Goal: Task Accomplishment & Management: Manage account settings

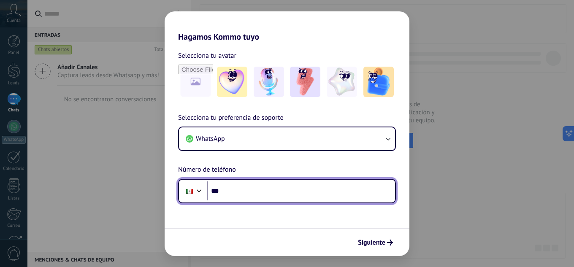
click at [240, 195] on input "***" at bounding box center [301, 191] width 188 height 19
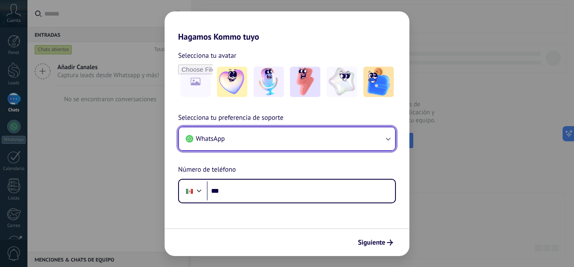
click at [393, 141] on button "WhatsApp" at bounding box center [287, 138] width 216 height 23
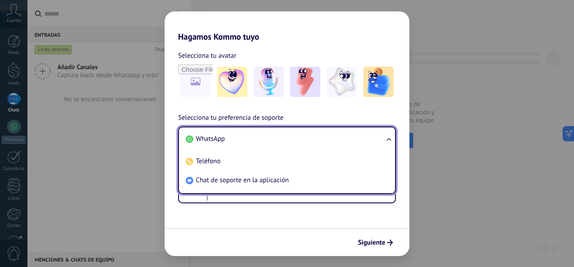
click at [392, 136] on ul "WhatsApp Teléfono Chat de soporte en la aplicación" at bounding box center [287, 161] width 218 height 68
click at [319, 136] on li "WhatsApp" at bounding box center [285, 139] width 206 height 19
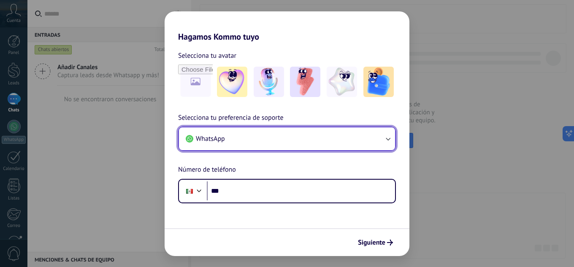
click at [388, 140] on icon "button" at bounding box center [388, 139] width 5 height 3
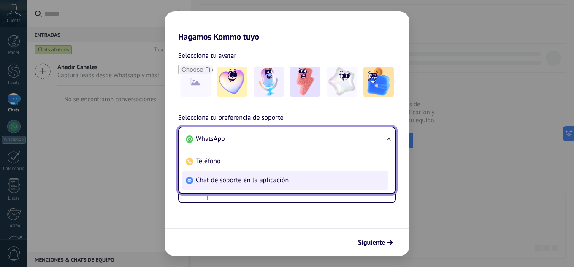
click at [262, 186] on li "Chat de soporte en la aplicación" at bounding box center [285, 180] width 206 height 19
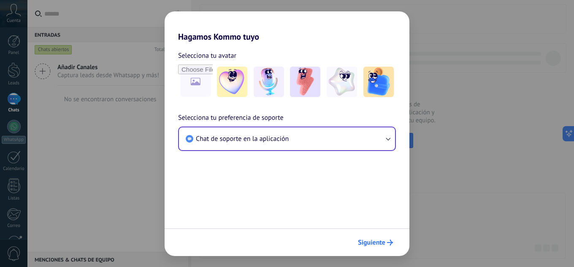
click at [366, 243] on span "Siguiente" at bounding box center [371, 243] width 27 height 6
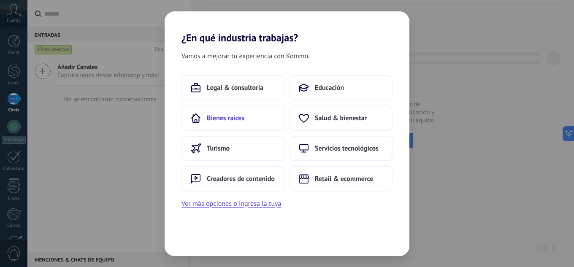
click at [254, 123] on button "Bienes raíces" at bounding box center [233, 118] width 103 height 25
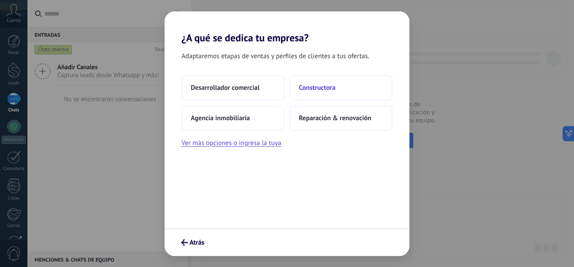
click at [313, 95] on button "Constructora" at bounding box center [341, 87] width 103 height 25
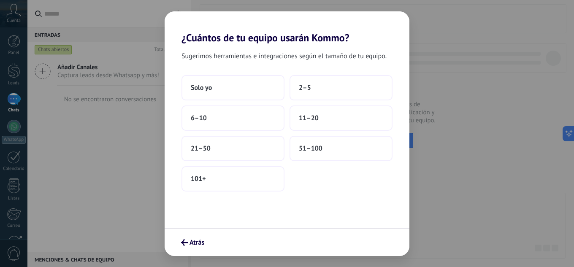
click at [313, 95] on button "2–5" at bounding box center [341, 87] width 103 height 25
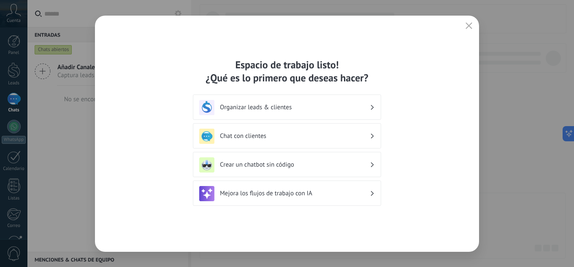
click at [286, 112] on div "Organizar leads & clientes" at bounding box center [287, 107] width 176 height 15
click at [365, 108] on h3 "Organizar leads & clientes" at bounding box center [295, 107] width 150 height 8
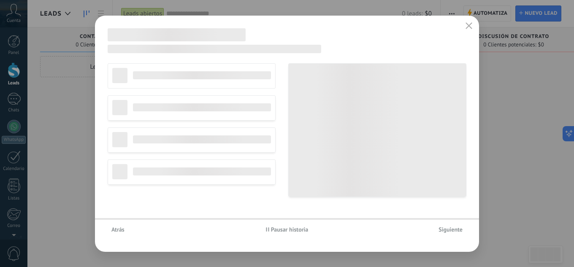
click at [472, 25] on button "button" at bounding box center [469, 26] width 11 height 12
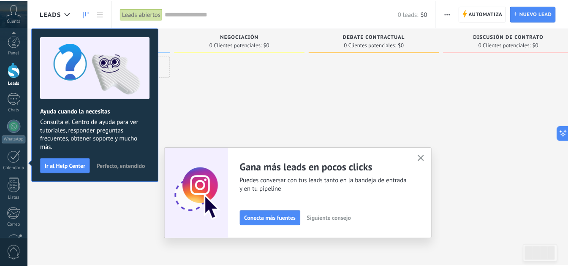
scroll to position [84, 0]
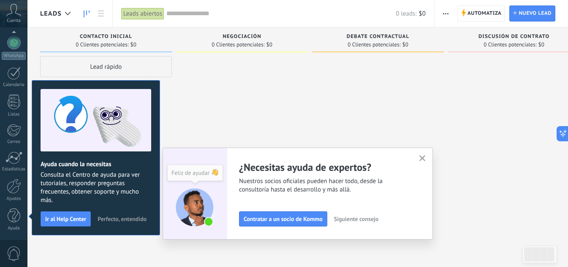
click at [423, 160] on icon "button" at bounding box center [422, 158] width 6 height 6
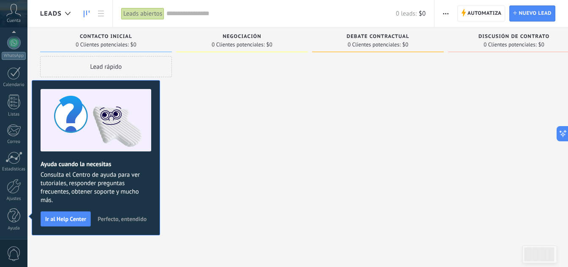
scroll to position [0, 0]
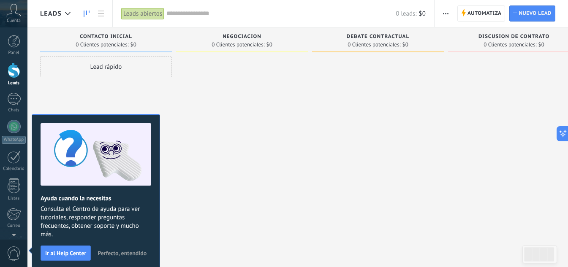
click at [240, 43] on span "0 Clientes potenciales:" at bounding box center [237, 44] width 53 height 5
click at [248, 36] on span "Negociación" at bounding box center [241, 37] width 39 height 6
drag, startPoint x: 479, startPoint y: 12, endPoint x: 431, endPoint y: 25, distance: 50.4
click at [479, 12] on span "Automatiza" at bounding box center [484, 13] width 34 height 15
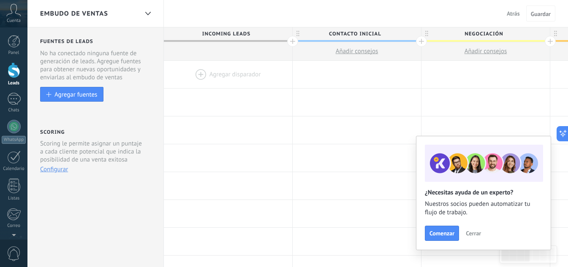
click at [364, 35] on span "Contacto inicial" at bounding box center [355, 33] width 124 height 13
click at [416, 35] on span at bounding box center [413, 34] width 6 height 6
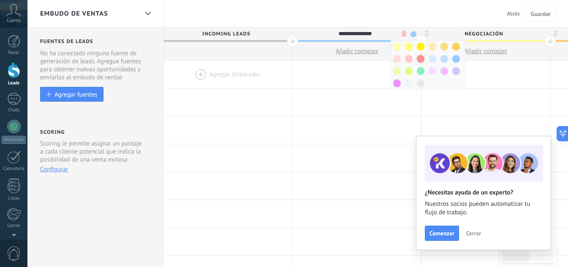
click at [420, 59] on span at bounding box center [421, 59] width 8 height 8
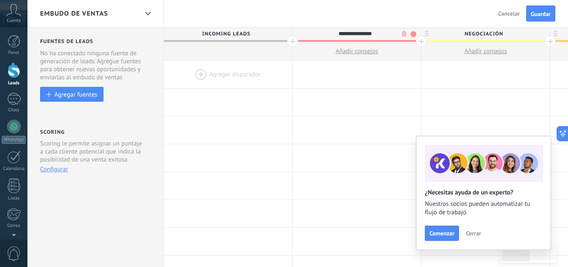
drag, startPoint x: 388, startPoint y: 33, endPoint x: 324, endPoint y: 33, distance: 63.3
click at [324, 33] on input "**********" at bounding box center [355, 33] width 112 height 13
click at [403, 37] on span "Contacto inicial" at bounding box center [355, 33] width 124 height 13
click at [411, 34] on span at bounding box center [413, 34] width 6 height 6
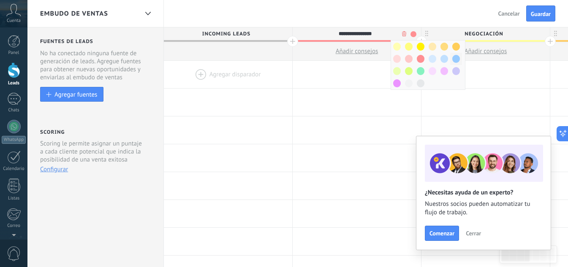
click at [455, 62] on span at bounding box center [456, 59] width 8 height 8
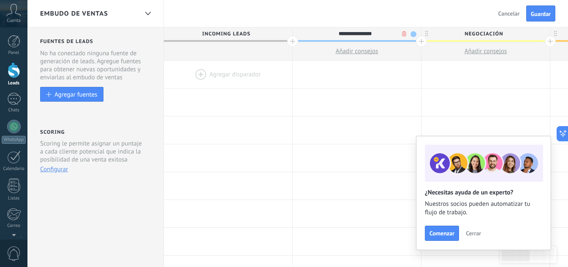
click at [290, 40] on div at bounding box center [292, 41] width 11 height 11
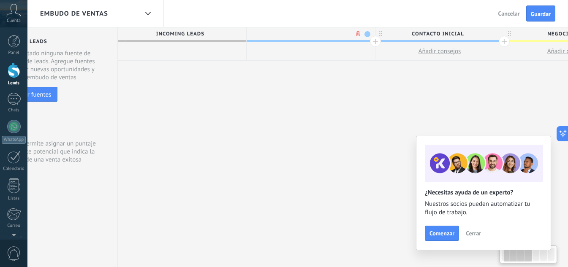
scroll to position [0, 62]
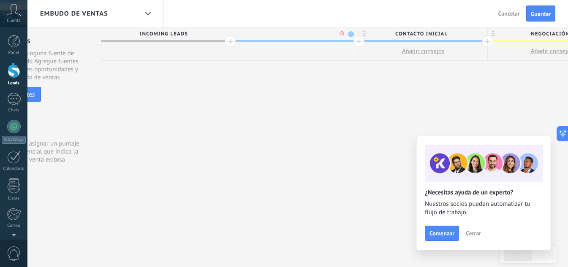
click at [350, 35] on span at bounding box center [351, 34] width 6 height 6
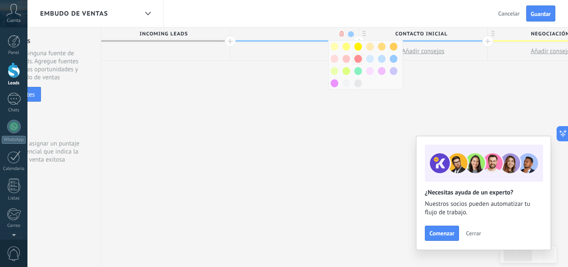
click at [357, 59] on span at bounding box center [358, 59] width 8 height 8
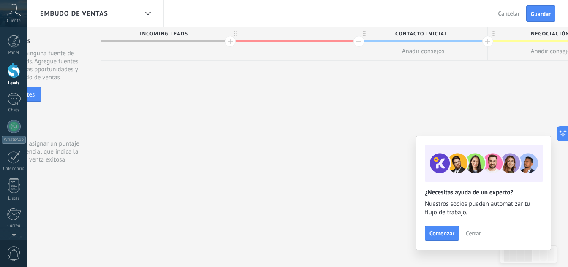
scroll to position [0, 0]
click at [314, 36] on div at bounding box center [294, 33] width 128 height 13
type input "**********"
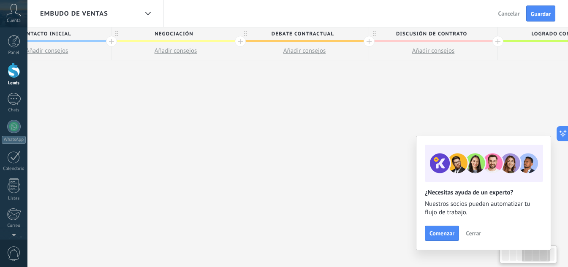
drag, startPoint x: 496, startPoint y: 91, endPoint x: 119, endPoint y: 108, distance: 376.5
click at [119, 108] on div "**********" at bounding box center [240, 147] width 1030 height 240
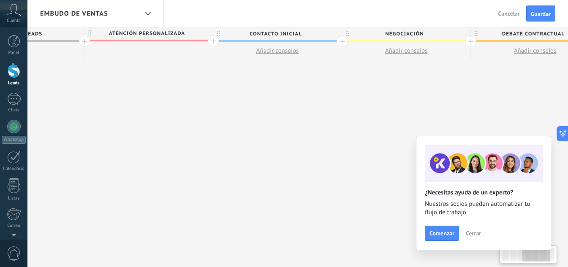
drag, startPoint x: 431, startPoint y: 95, endPoint x: 470, endPoint y: 100, distance: 40.1
click at [556, 97] on div "**********" at bounding box center [471, 147] width 1030 height 240
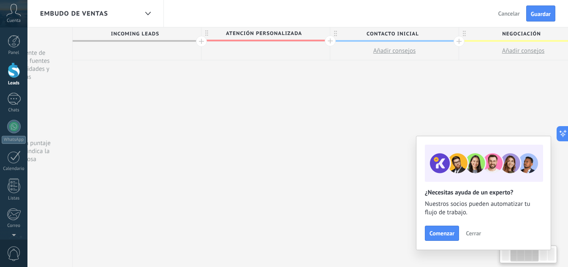
scroll to position [0, 0]
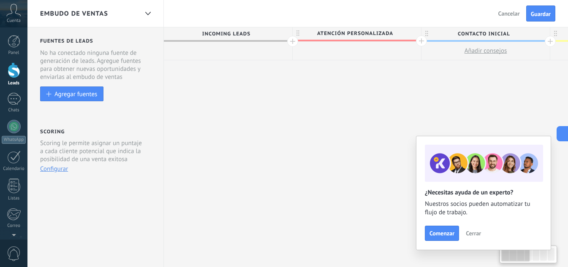
drag, startPoint x: 243, startPoint y: 98, endPoint x: 478, endPoint y: 97, distance: 234.7
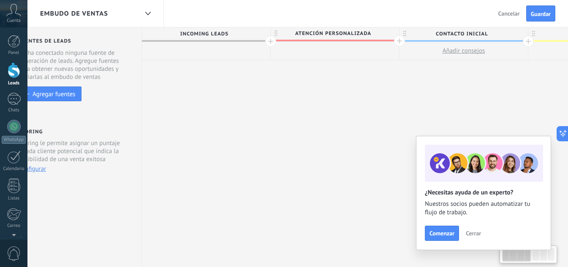
scroll to position [0, 26]
drag, startPoint x: 515, startPoint y: 75, endPoint x: 533, endPoint y: 83, distance: 19.7
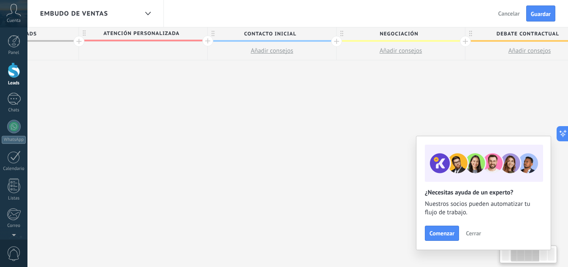
scroll to position [0, 187]
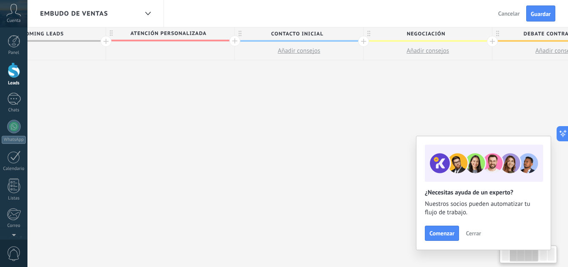
drag, startPoint x: 278, startPoint y: 122, endPoint x: 228, endPoint y: 144, distance: 54.5
click at [228, 144] on div "**********" at bounding box center [492, 147] width 1030 height 240
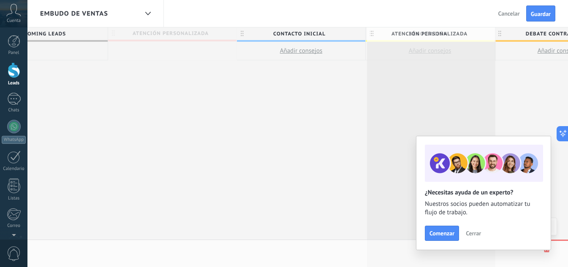
drag, startPoint x: 111, startPoint y: 33, endPoint x: 369, endPoint y: 33, distance: 258.8
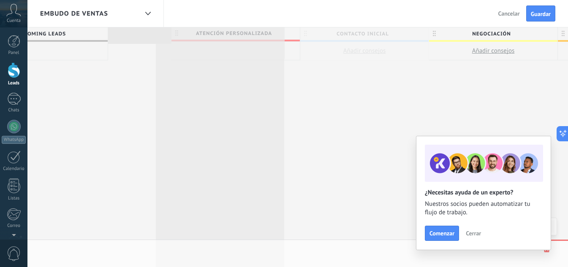
scroll to position [0, 190]
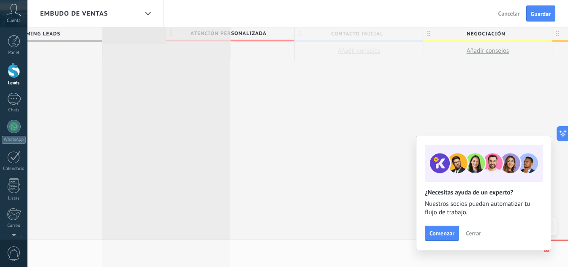
drag, startPoint x: 242, startPoint y: 32, endPoint x: 113, endPoint y: 32, distance: 129.6
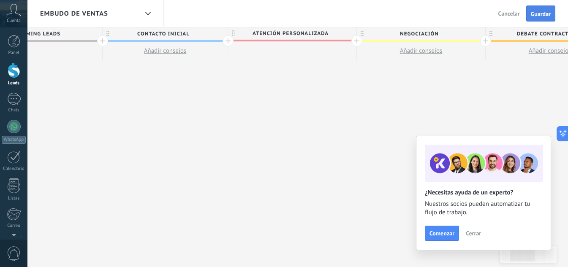
click at [532, 15] on span "Guardar" at bounding box center [541, 14] width 20 height 6
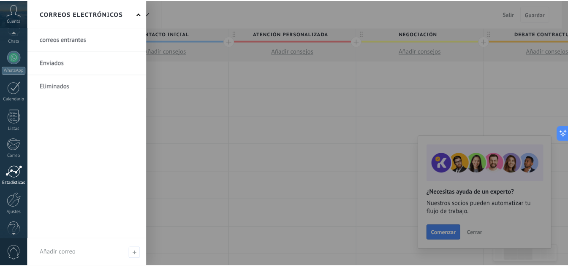
scroll to position [84, 0]
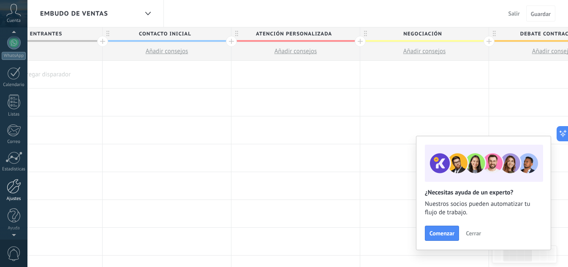
click at [12, 190] on div at bounding box center [14, 186] width 14 height 15
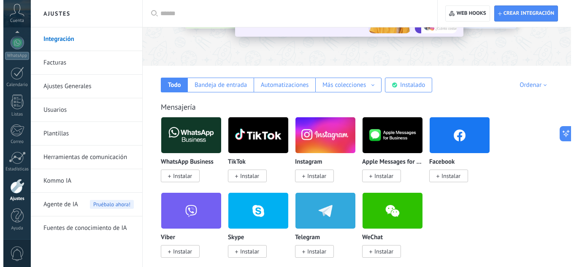
scroll to position [127, 0]
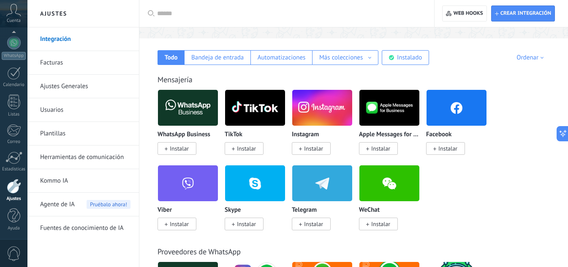
click at [450, 152] on span "Instalar" at bounding box center [447, 149] width 19 height 8
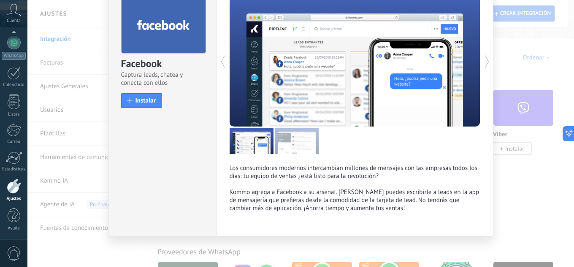
scroll to position [47, 0]
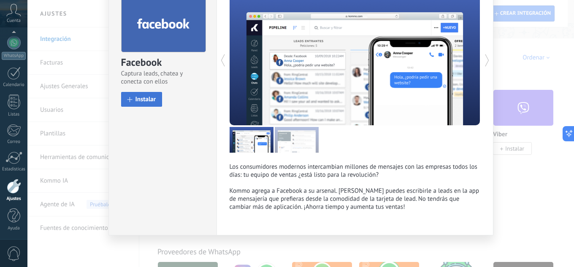
click at [134, 106] on button "Instalar" at bounding box center [141, 99] width 41 height 15
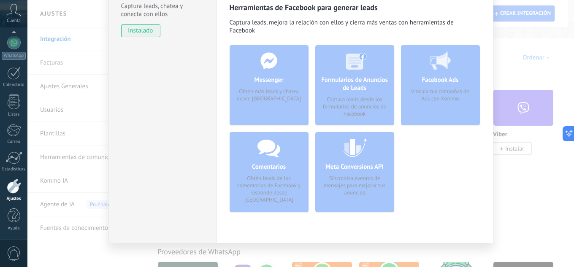
scroll to position [0, 0]
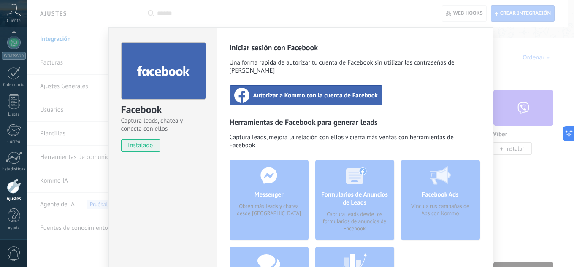
click at [351, 94] on div "Autorizar a Kommo con la cuenta de Facebook" at bounding box center [306, 95] width 153 height 20
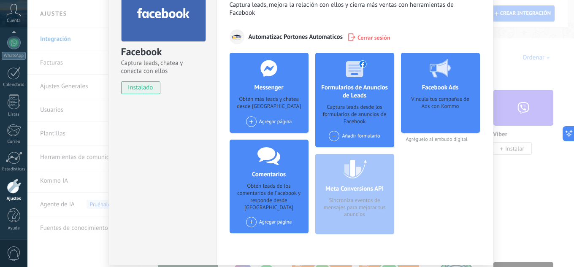
scroll to position [46, 0]
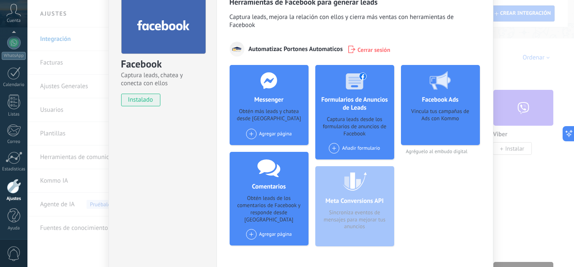
click at [446, 123] on div "Vincula tus campañas de Ads con Kommo" at bounding box center [440, 124] width 65 height 32
click at [250, 136] on span at bounding box center [251, 134] width 11 height 11
click at [260, 136] on div "Agregar página Door Center Automatizac" at bounding box center [269, 134] width 46 height 11
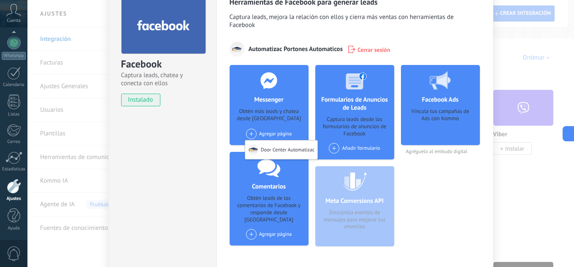
click at [250, 132] on span at bounding box center [251, 134] width 11 height 11
click at [273, 155] on div "Door Center Automatizac" at bounding box center [281, 150] width 73 height 19
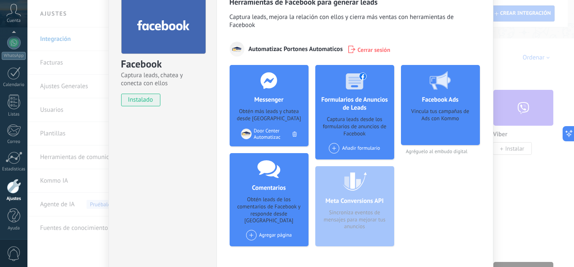
click at [266, 94] on div at bounding box center [269, 80] width 84 height 31
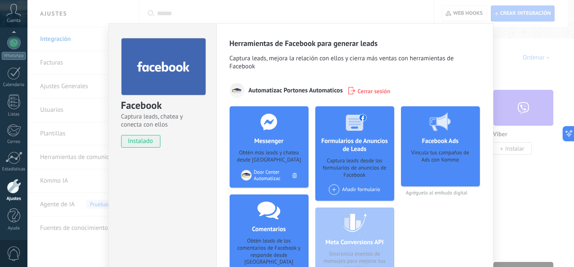
scroll to position [0, 0]
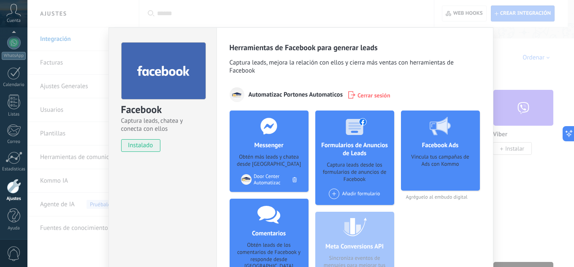
click at [509, 127] on div "Facebook Captura leads, chatea y conecta con ellos instalado Desinstalar Herram…" at bounding box center [300, 133] width 547 height 267
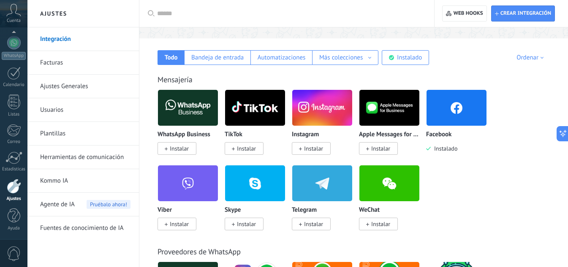
click at [467, 115] on img at bounding box center [456, 107] width 60 height 41
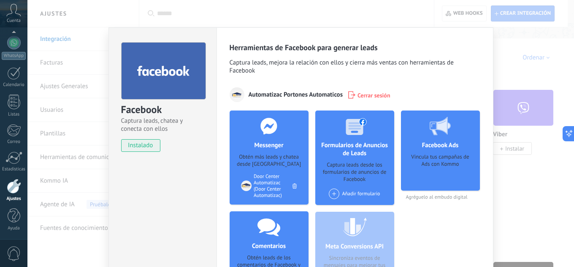
click at [519, 104] on div "Facebook Captura leads, chatea y conecta con ellos instalado Desinstalar Herram…" at bounding box center [300, 133] width 547 height 267
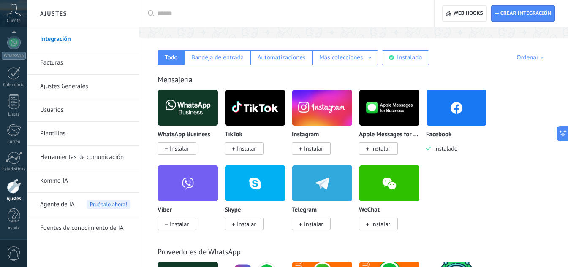
click at [312, 181] on img at bounding box center [322, 183] width 60 height 41
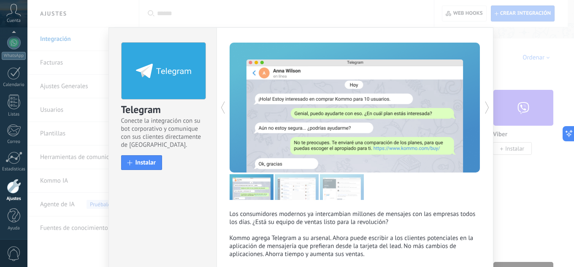
click at [528, 101] on div "Telegram Conecte la integración con su bot corporativo y comunique con sus clie…" at bounding box center [300, 133] width 547 height 267
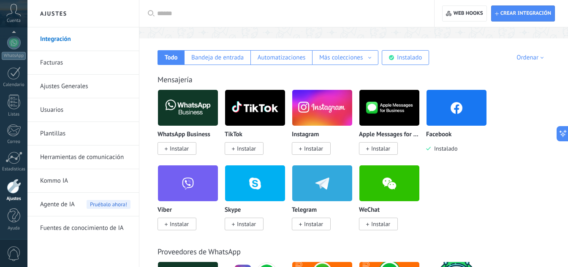
click at [472, 107] on img at bounding box center [456, 107] width 60 height 41
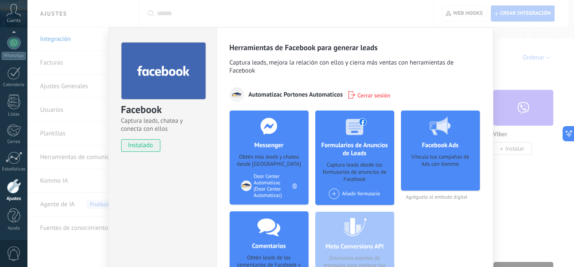
click at [504, 71] on div "Facebook Captura leads, chatea y conecta con ellos instalado Desinstalar Herram…" at bounding box center [300, 133] width 547 height 267
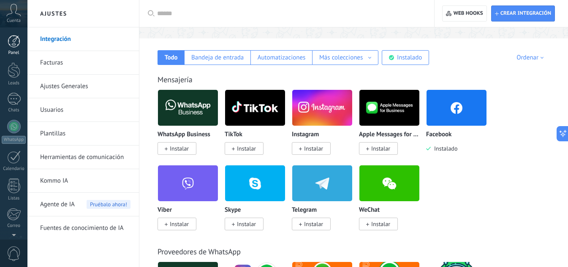
click at [14, 40] on div at bounding box center [14, 41] width 13 height 13
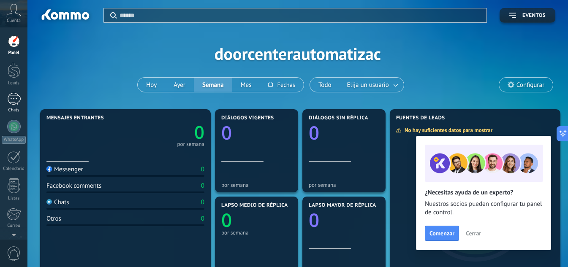
click at [12, 100] on div at bounding box center [14, 99] width 14 height 12
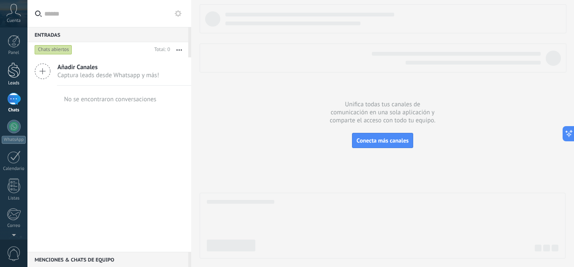
click at [8, 77] on div at bounding box center [14, 70] width 13 height 16
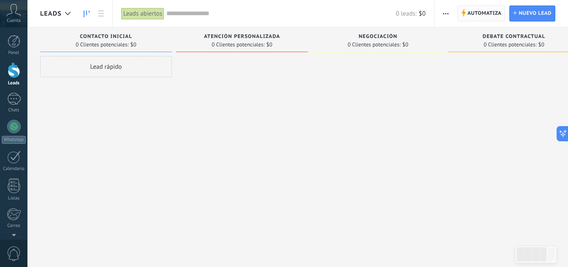
click at [472, 12] on span "Automatiza" at bounding box center [484, 13] width 34 height 15
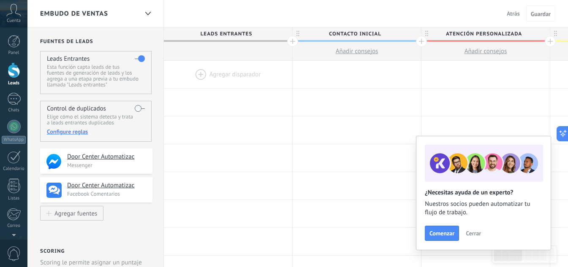
click at [507, 12] on span "Atrás" at bounding box center [513, 14] width 13 height 8
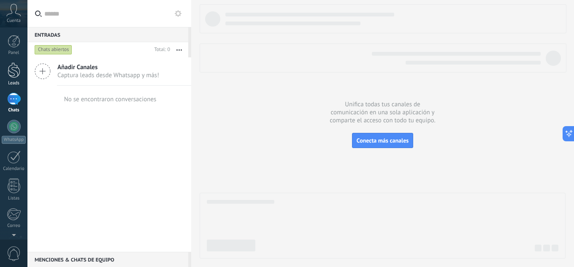
click at [9, 67] on div at bounding box center [14, 70] width 13 height 16
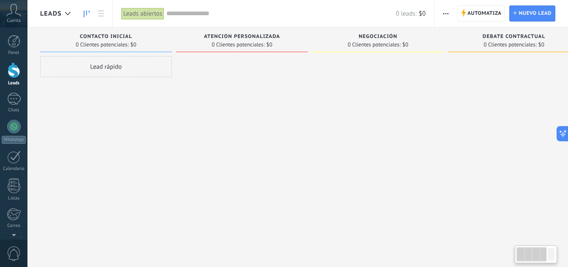
drag, startPoint x: 360, startPoint y: 108, endPoint x: 553, endPoint y: 109, distance: 193.3
click at [553, 109] on div "Lamentablemente, no hay leads con estos parámetros. Mostrar todo Leads Entrante…" at bounding box center [384, 120] width 688 height 186
click at [151, 115] on div "Lead rápido" at bounding box center [106, 134] width 132 height 157
drag, startPoint x: 241, startPoint y: 127, endPoint x: 553, endPoint y: 167, distance: 314.8
click at [553, 167] on div "Lamentablemente, no hay leads con estos parámetros. Mostrar todo Leads Entrante…" at bounding box center [384, 120] width 688 height 186
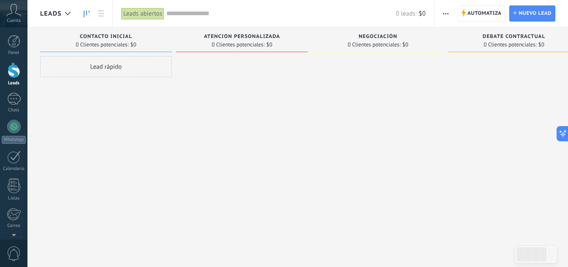
drag, startPoint x: 224, startPoint y: 147, endPoint x: 322, endPoint y: 148, distance: 97.5
click at [322, 148] on div "Lamentablemente, no hay leads con estos parámetros. Mostrar todo Leads Entrante…" at bounding box center [384, 120] width 688 height 186
drag, startPoint x: 322, startPoint y: 148, endPoint x: 485, endPoint y: 154, distance: 163.5
click at [484, 154] on div "Lamentablemente, no hay leads con estos parámetros. Mostrar todo Leads Entrante…" at bounding box center [384, 120] width 688 height 186
click at [190, 120] on div at bounding box center [242, 134] width 132 height 157
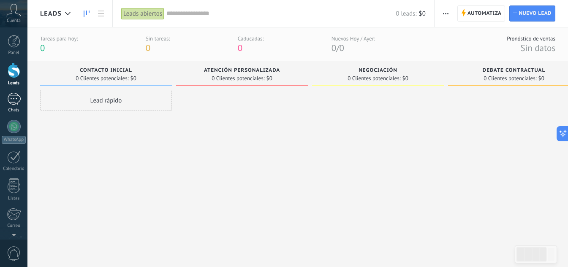
click at [15, 103] on div at bounding box center [14, 99] width 14 height 12
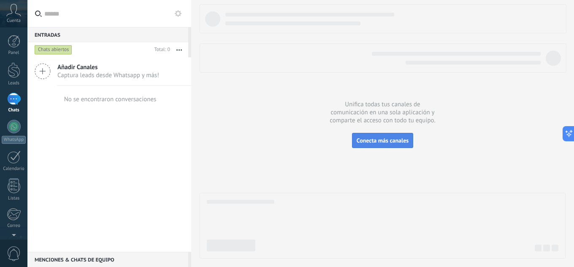
click at [412, 144] on button "Conecta más canales" at bounding box center [382, 140] width 61 height 15
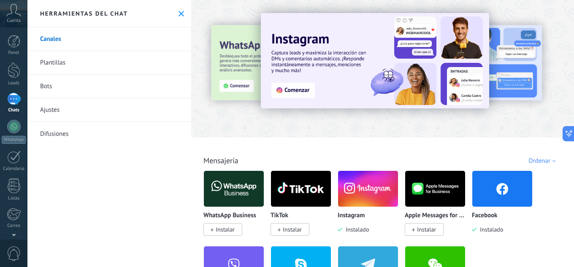
click at [494, 182] on img at bounding box center [502, 188] width 60 height 41
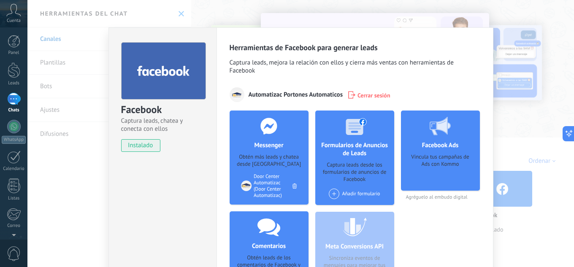
click at [282, 145] on h4 "Messenger" at bounding box center [268, 145] width 33 height 8
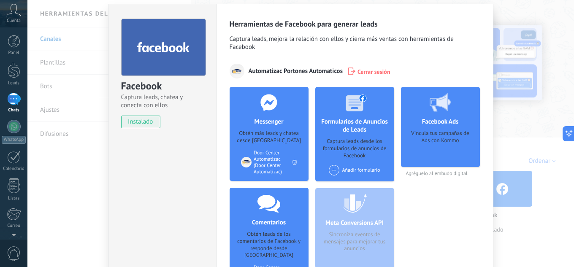
click at [133, 124] on span "instalado" at bounding box center [141, 122] width 38 height 13
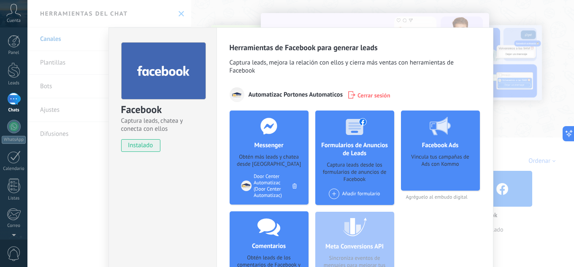
click at [298, 66] on span "Captura leads, mejora la relación con ellos y cierra más ventas con herramienta…" at bounding box center [355, 68] width 251 height 18
click at [338, 50] on h3 "Herramientas de Facebook para generar leads" at bounding box center [355, 48] width 251 height 10
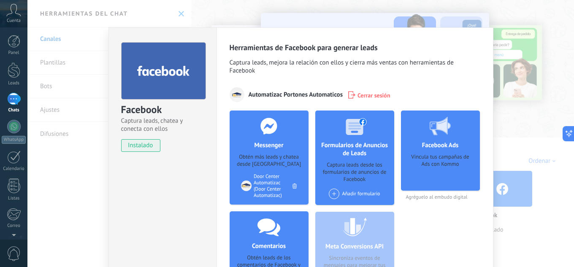
click at [416, 50] on h3 "Herramientas de Facebook para generar leads" at bounding box center [355, 48] width 251 height 10
click at [469, 199] on span "Agréguelo al embudo digital" at bounding box center [440, 197] width 79 height 6
click at [422, 230] on div "Facebook Ads Vincula tus campañas de Ads con Kommo Agréguelo al embudo digital" at bounding box center [440, 219] width 79 height 216
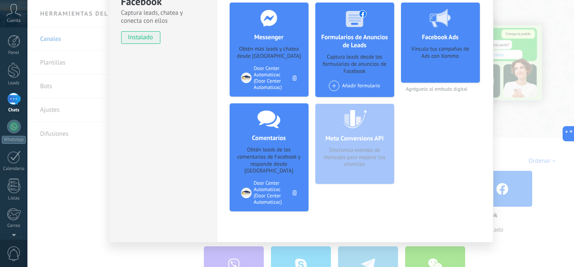
click at [337, 86] on span at bounding box center [334, 86] width 11 height 11
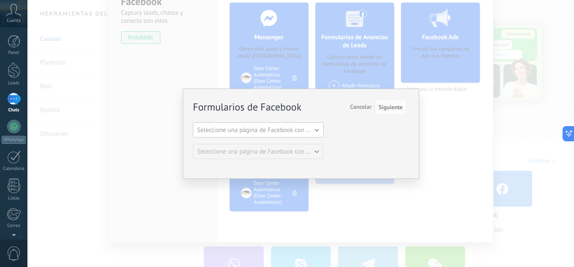
click at [317, 130] on button "Seleccione una página de Facebook con formas" at bounding box center [258, 129] width 131 height 15
click at [310, 146] on span "Door Center Automatizac" at bounding box center [254, 145] width 133 height 8
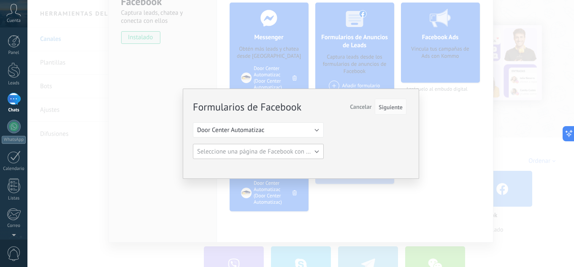
click at [317, 149] on button "Seleccione una página de Facebook con formas" at bounding box center [258, 151] width 131 height 15
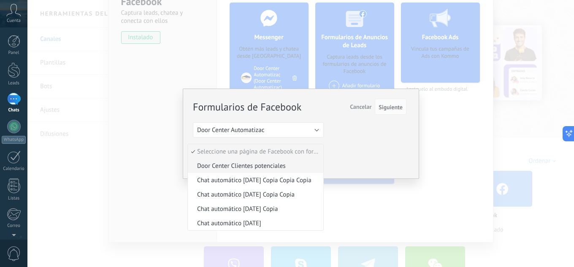
click at [293, 167] on span "Door Center Clientes potenciales" at bounding box center [254, 166] width 133 height 8
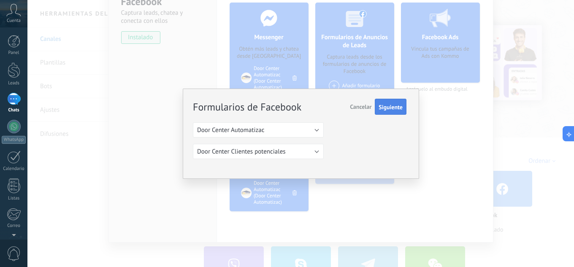
click at [391, 113] on button "Siguiente" at bounding box center [391, 107] width 32 height 16
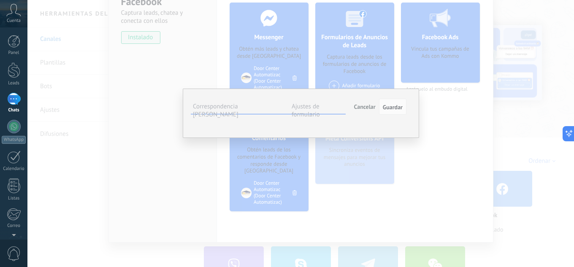
click at [369, 107] on span "Cancelar" at bounding box center [365, 107] width 22 height 8
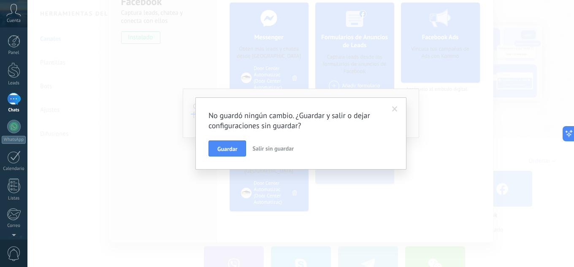
click at [274, 146] on span "Salir sin guardar" at bounding box center [272, 149] width 41 height 8
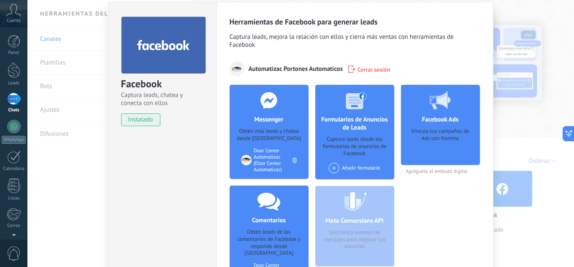
scroll to position [24, 0]
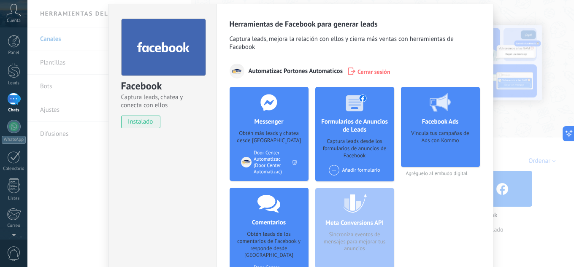
click at [397, 64] on div "Automatizac Portones Automaticos Cerrar sesión" at bounding box center [355, 71] width 251 height 15
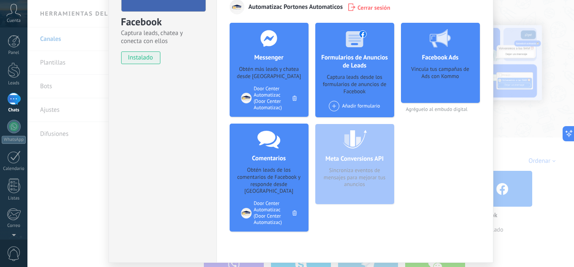
scroll to position [108, 0]
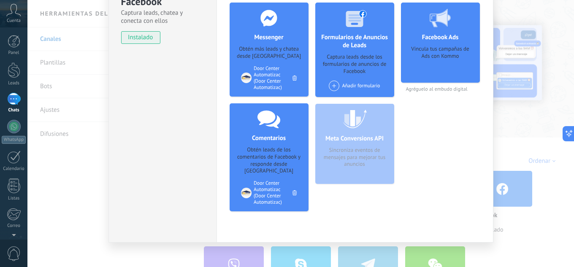
click at [461, 222] on div "Herramientas de Facebook para generar leads Captura leads, mejora la relación c…" at bounding box center [355, 80] width 277 height 323
click at [442, 222] on div "Herramientas de Facebook para generar leads Captura leads, mejora la relación c…" at bounding box center [355, 80] width 277 height 323
drag, startPoint x: 404, startPoint y: 220, endPoint x: 389, endPoint y: 222, distance: 14.5
click at [390, 222] on div "Herramientas de Facebook para generar leads Captura leads, mejora la relación c…" at bounding box center [355, 80] width 277 height 323
click at [331, 227] on div "Herramientas de Facebook para generar leads Captura leads, mejora la relación c…" at bounding box center [355, 80] width 277 height 323
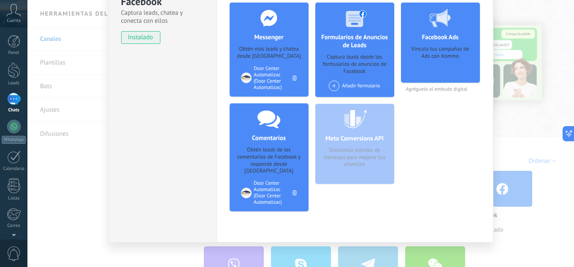
drag, startPoint x: 276, startPoint y: 225, endPoint x: 236, endPoint y: 219, distance: 39.6
click at [263, 223] on div "Herramientas de Facebook para generar leads Captura leads, mejora la relación c…" at bounding box center [355, 80] width 277 height 323
drag, startPoint x: 236, startPoint y: 219, endPoint x: 179, endPoint y: 208, distance: 58.9
click at [232, 219] on div "Herramientas de Facebook para generar leads Captura leads, mejora la relación c…" at bounding box center [355, 80] width 277 height 323
click at [178, 208] on div "Facebook Captura leads, chatea y conecta con ellos instalado Desinstalar" at bounding box center [162, 80] width 108 height 323
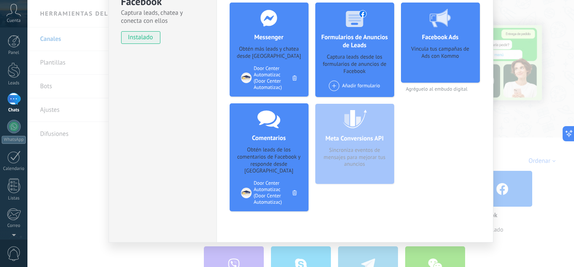
click at [237, 217] on div "Herramientas de Facebook para generar leads Captura leads, mejora la relación c…" at bounding box center [355, 80] width 277 height 323
drag, startPoint x: 296, startPoint y: 223, endPoint x: 378, endPoint y: 214, distance: 82.0
click at [298, 223] on div "Herramientas de Facebook para generar leads Captura leads, mejora la relación c…" at bounding box center [355, 80] width 277 height 323
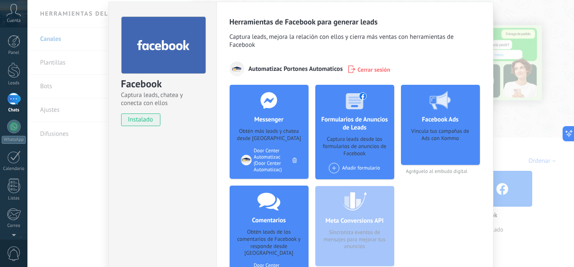
scroll to position [0, 0]
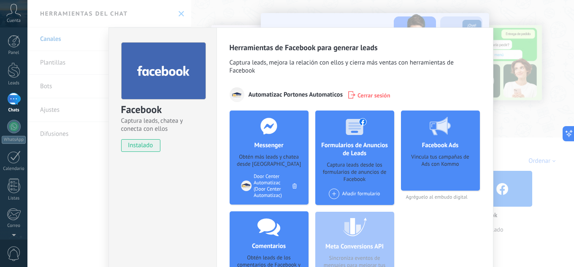
click at [463, 73] on span "Captura leads, mejora la relación con ellos y cierra más ventas con herramienta…" at bounding box center [355, 68] width 251 height 18
drag, startPoint x: 436, startPoint y: 148, endPoint x: 441, endPoint y: 173, distance: 25.4
click at [436, 151] on div "Facebook Ads Vincula tus campañas de Ads con Kommo" at bounding box center [440, 151] width 79 height 80
drag, startPoint x: 446, startPoint y: 183, endPoint x: 287, endPoint y: 80, distance: 189.4
click at [439, 179] on div "Vincula tus campañas de Ads con Kommo" at bounding box center [440, 170] width 65 height 32
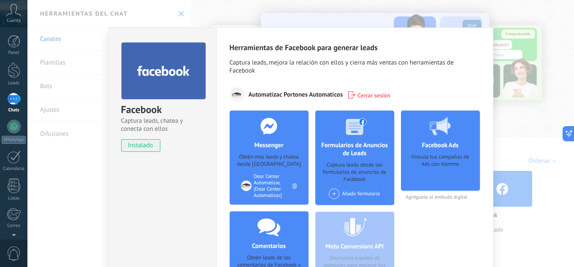
click at [280, 14] on div "Facebook Captura leads, chatea y conecta con ellos instalado Desinstalar Herram…" at bounding box center [300, 133] width 547 height 267
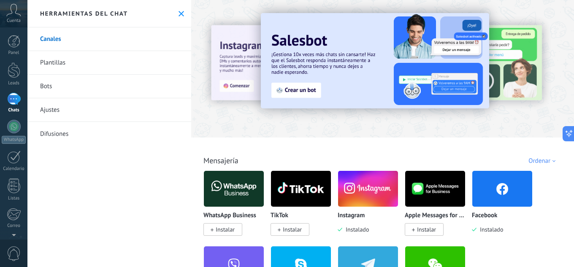
click at [490, 198] on img at bounding box center [502, 188] width 60 height 41
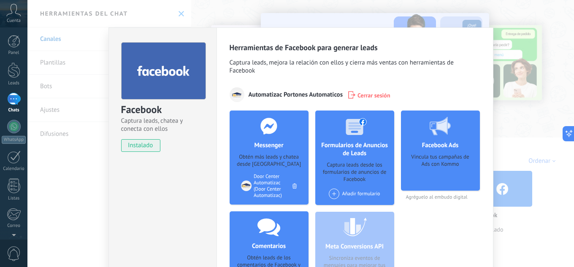
click at [261, 12] on div "Facebook Captura leads, chatea y conecta con ellos instalado Desinstalar Herram…" at bounding box center [300, 133] width 547 height 267
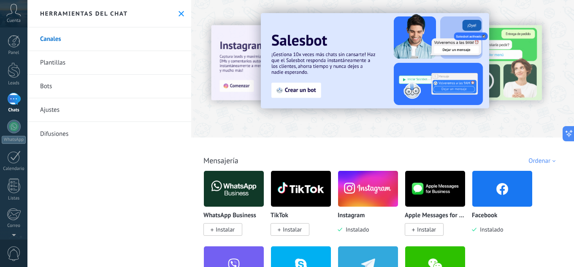
click at [181, 15] on button at bounding box center [181, 13] width 7 height 7
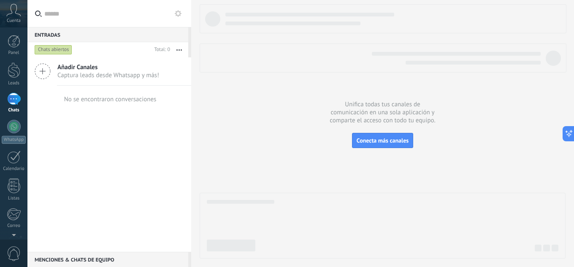
click at [79, 79] on span "Captura leads desde Whatsapp y más!" at bounding box center [108, 75] width 102 height 8
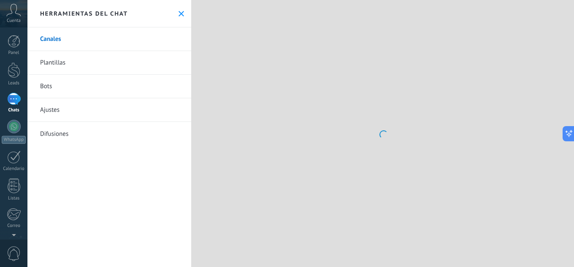
click at [68, 41] on link "Canales" at bounding box center [109, 39] width 164 height 24
click at [60, 87] on link "Bots" at bounding box center [109, 87] width 164 height 24
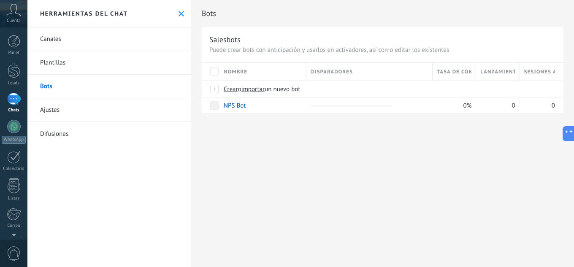
click at [60, 43] on link "Canales" at bounding box center [109, 39] width 164 height 24
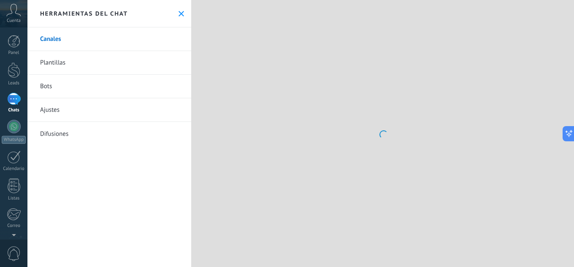
click at [285, 121] on div at bounding box center [382, 133] width 383 height 267
click at [178, 11] on button at bounding box center [181, 13] width 7 height 7
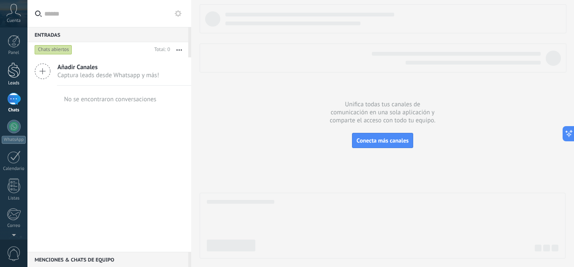
click at [7, 70] on link "Leads" at bounding box center [13, 74] width 27 height 24
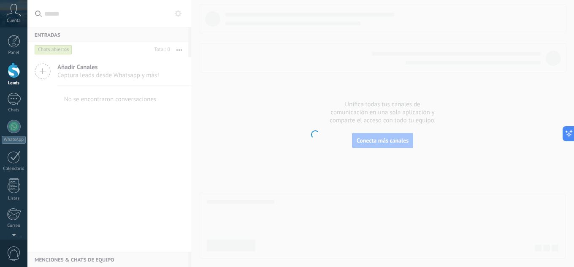
click at [18, 89] on div "Panel Leads Chats WhatsApp Clientes" at bounding box center [13, 179] width 27 height 289
click at [19, 95] on div at bounding box center [14, 99] width 14 height 12
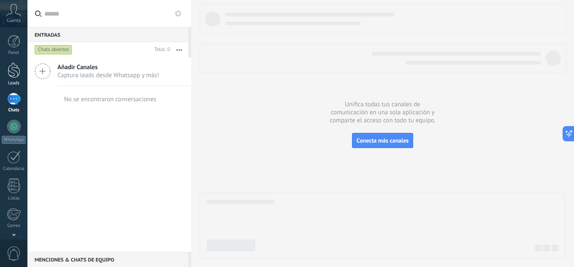
click at [14, 74] on div at bounding box center [14, 70] width 13 height 16
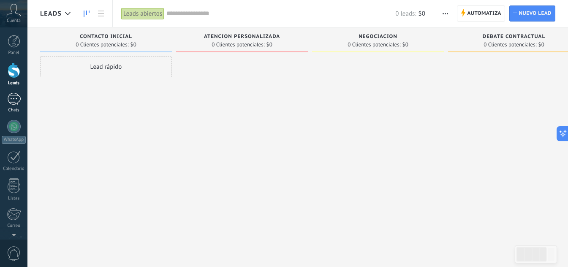
click at [12, 103] on div at bounding box center [14, 99] width 14 height 12
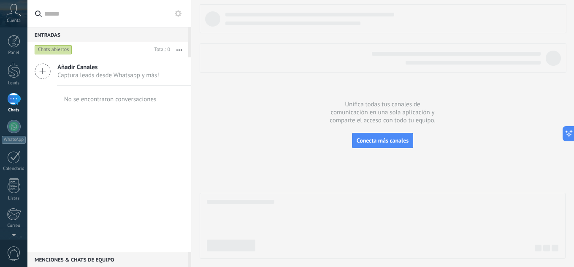
click at [125, 74] on span "Captura leads desde Whatsapp y más!" at bounding box center [108, 75] width 102 height 8
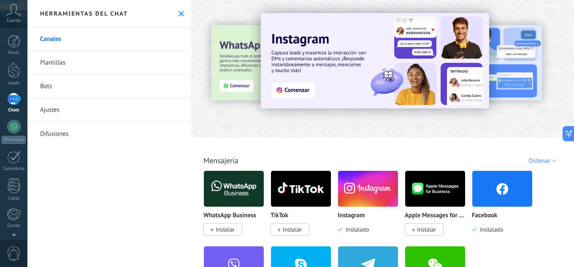
click at [493, 178] on img at bounding box center [502, 188] width 60 height 41
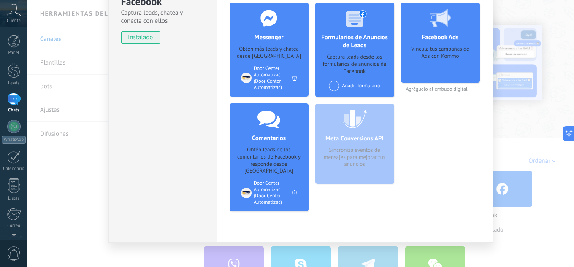
scroll to position [24, 0]
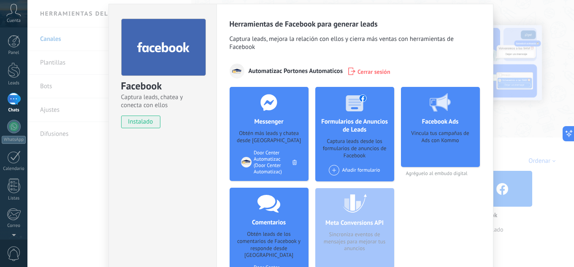
click at [192, 114] on div "Facebook Captura leads, chatea y conecta con ellos instalado Desinstalar" at bounding box center [163, 69] width 108 height 131
drag, startPoint x: 194, startPoint y: 137, endPoint x: 187, endPoint y: 152, distance: 16.2
click at [194, 138] on div "Facebook Captura leads, chatea y conecta con ellos instalado Desinstalar" at bounding box center [162, 165] width 108 height 323
click at [186, 152] on div "Facebook Captura leads, chatea y conecta con ellos instalado Desinstalar" at bounding box center [162, 165] width 108 height 323
click at [190, 190] on div "Facebook Captura leads, chatea y conecta con ellos instalado Desinstalar" at bounding box center [162, 165] width 108 height 323
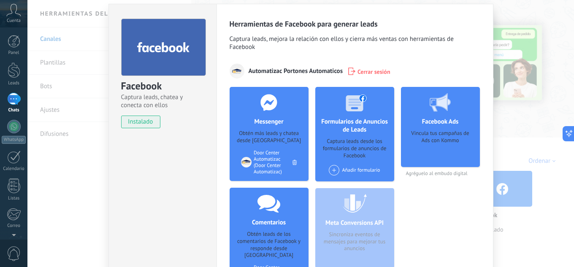
click at [532, 116] on div "Facebook Captura leads, chatea y conecta con ellos instalado Desinstalar Herram…" at bounding box center [300, 133] width 547 height 267
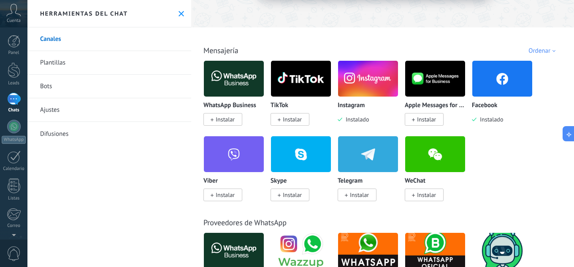
scroll to position [111, 0]
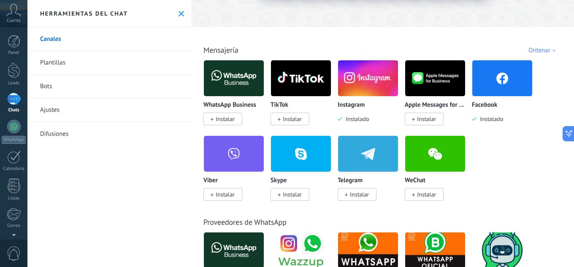
click at [491, 119] on span "Instalado" at bounding box center [490, 119] width 27 height 8
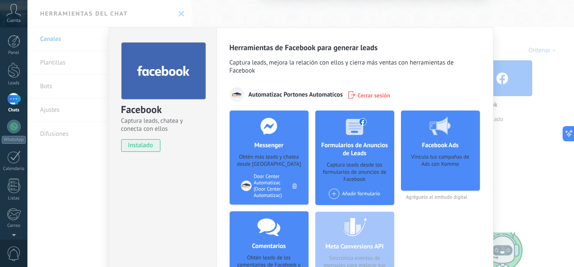
scroll to position [108, 0]
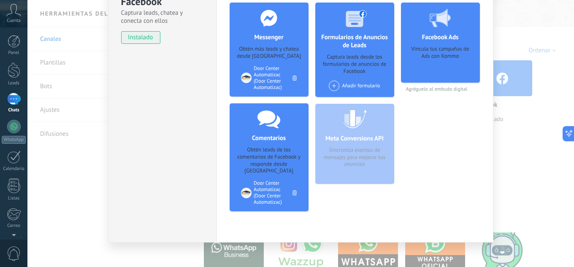
click at [337, 86] on span at bounding box center [334, 86] width 11 height 11
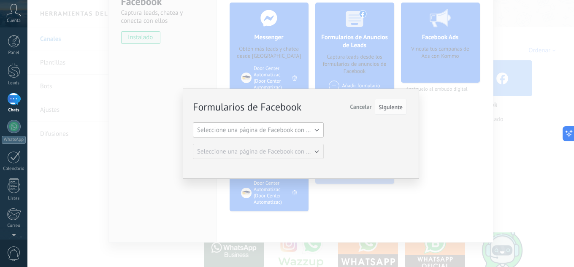
click at [315, 129] on button "Seleccione una página de Facebook con formas" at bounding box center [258, 129] width 131 height 15
click at [300, 141] on span "Door Center Automatizac" at bounding box center [254, 145] width 133 height 8
click at [313, 153] on span "Seleccione una página de Facebook con formas" at bounding box center [260, 152] width 127 height 8
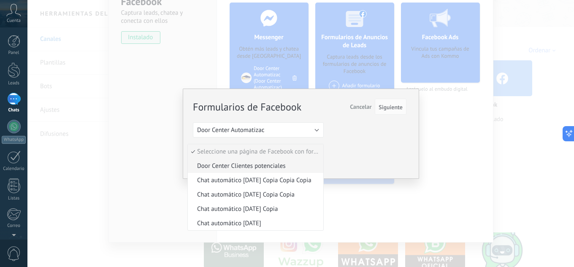
click at [286, 164] on span "Door Center Clientes potenciales" at bounding box center [254, 166] width 133 height 8
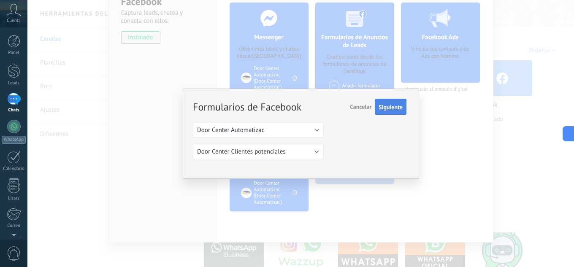
click at [396, 106] on span "Siguiente" at bounding box center [391, 107] width 24 height 6
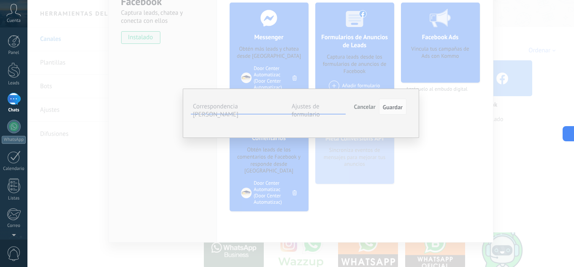
click at [0, 0] on button "Seleccionar campo" at bounding box center [0, 0] width 0 height 0
click at [0, 0] on div "Campos de Kommo" at bounding box center [0, 0] width 0 height 0
click at [388, 108] on span "Guardar" at bounding box center [393, 107] width 20 height 6
click at [0, 0] on button "Seleccionar campo" at bounding box center [0, 0] width 0 height 0
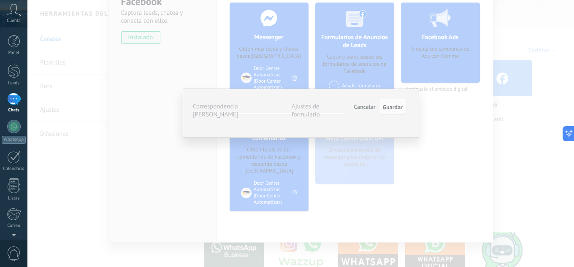
click at [0, 0] on button "Seleccionar campo" at bounding box center [0, 0] width 0 height 0
click at [0, 0] on span "Nota (lead)" at bounding box center [0, 0] width 0 height 0
click at [395, 111] on button "Guardar" at bounding box center [392, 107] width 27 height 16
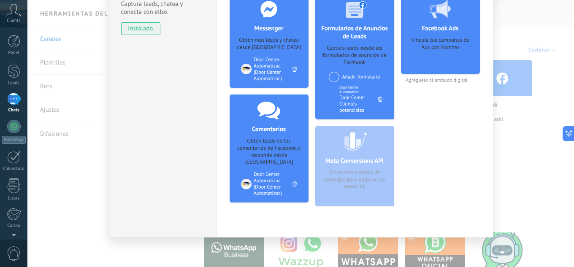
scroll to position [119, 0]
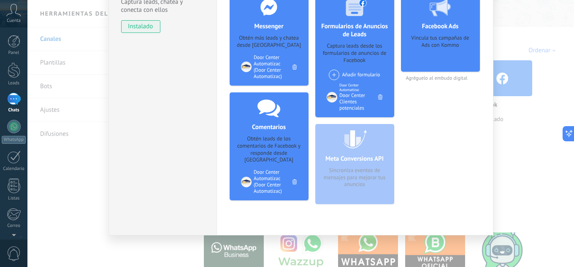
click at [471, 205] on div "Facebook Ads Vincula tus campañas de Ads con Kommo Agréguelo al embudo digital" at bounding box center [440, 102] width 79 height 220
click at [459, 186] on div "Facebook Ads Vincula tus campañas de Ads con Kommo Agréguelo al embudo digital" at bounding box center [440, 102] width 79 height 220
click at [431, 176] on div "Facebook Ads Vincula tus campañas de Ads con Kommo Agréguelo al embudo digital" at bounding box center [440, 102] width 79 height 220
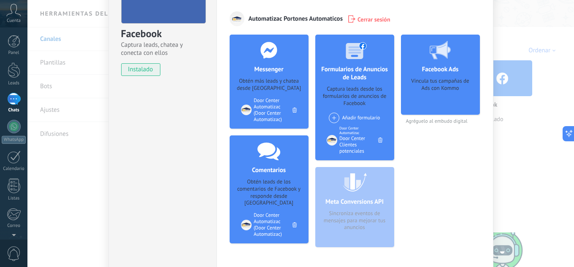
scroll to position [35, 0]
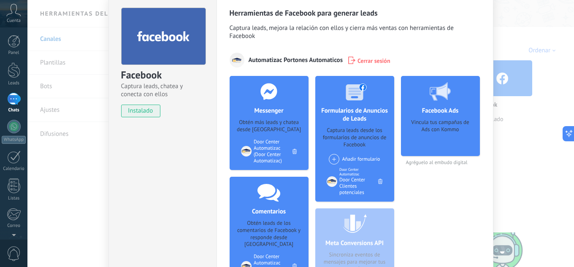
click at [436, 41] on span "Captura leads, mejora la relación con ellos y cierra más ventas con herramienta…" at bounding box center [355, 33] width 251 height 18
click at [434, 112] on h4 "Facebook Ads" at bounding box center [440, 111] width 41 height 8
click at [433, 143] on div "Vincula tus campañas de Ads con Kommo" at bounding box center [440, 135] width 65 height 32
click at [414, 168] on div "Facebook Ads Vincula tus campañas de Ads con Kommo Agréguelo al embudo digital" at bounding box center [440, 186] width 79 height 220
click at [414, 165] on span "Agréguelo al embudo digital" at bounding box center [440, 163] width 79 height 6
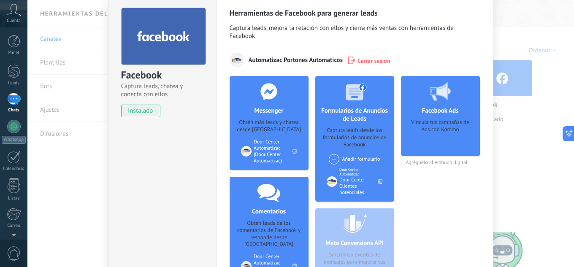
click at [419, 165] on span "Agréguelo al embudo digital" at bounding box center [440, 163] width 79 height 6
click at [433, 164] on span "Agréguelo al embudo digital" at bounding box center [440, 163] width 79 height 6
click at [397, 67] on div "Automatizac Portones Automaticos Cerrar sesión" at bounding box center [355, 60] width 251 height 15
click at [380, 179] on icon at bounding box center [380, 181] width 4 height 5
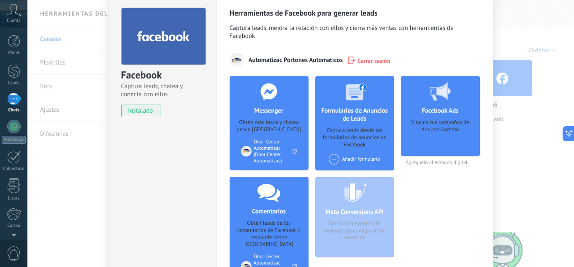
scroll to position [108, 0]
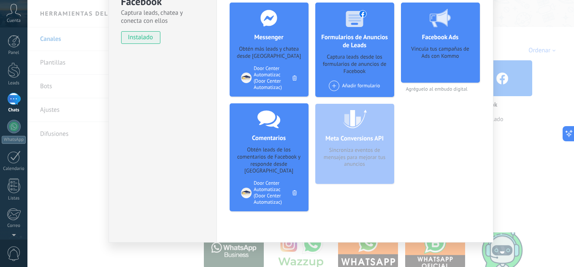
drag, startPoint x: 380, startPoint y: 207, endPoint x: 445, endPoint y: 219, distance: 66.1
click at [381, 207] on div "Formularios de Anuncios de Leads Captura leads desde los formularios de anuncio…" at bounding box center [354, 111] width 79 height 216
click at [455, 220] on div "Herramientas de Facebook para generar leads Captura leads, mejora la relación c…" at bounding box center [355, 80] width 277 height 323
click at [463, 220] on div "Herramientas de Facebook para generar leads Captura leads, mejora la relación c…" at bounding box center [355, 80] width 277 height 323
click at [483, 224] on div "Herramientas de Facebook para generar leads Captura leads, mejora la relación c…" at bounding box center [355, 80] width 277 height 323
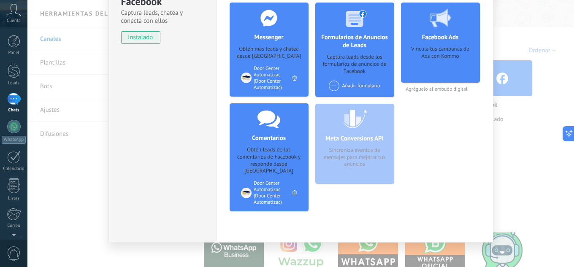
drag, startPoint x: 480, startPoint y: 226, endPoint x: 450, endPoint y: 226, distance: 29.1
click at [476, 226] on div "Herramientas de Facebook para generar leads Captura leads, mejora la relación c…" at bounding box center [355, 80] width 277 height 323
drag, startPoint x: 450, startPoint y: 226, endPoint x: 393, endPoint y: 222, distance: 57.6
click at [431, 227] on div "Herramientas de Facebook para generar leads Captura leads, mejora la relación c…" at bounding box center [355, 80] width 277 height 323
drag, startPoint x: 375, startPoint y: 221, endPoint x: 281, endPoint y: 213, distance: 94.1
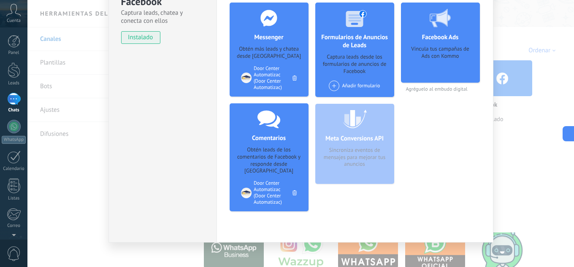
click at [299, 216] on div "Herramientas de Facebook para generar leads Captura leads, mejora la relación c…" at bounding box center [355, 80] width 277 height 323
click at [190, 200] on div "Facebook Captura leads, chatea y conecta con ellos instalado Desinstalar" at bounding box center [162, 80] width 108 height 323
drag, startPoint x: 183, startPoint y: 208, endPoint x: 157, endPoint y: 212, distance: 26.5
click at [181, 211] on div "Facebook Captura leads, chatea y conecta con ellos instalado Desinstalar" at bounding box center [162, 80] width 108 height 323
click at [128, 212] on div "Facebook Captura leads, chatea y conecta con ellos instalado Desinstalar" at bounding box center [162, 80] width 108 height 323
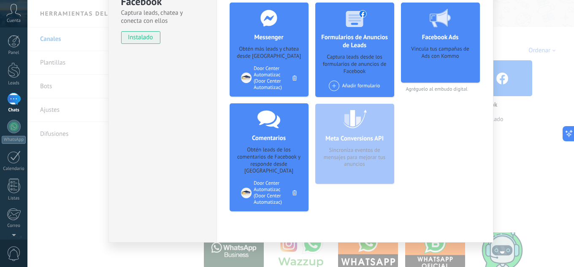
drag, startPoint x: 119, startPoint y: 192, endPoint x: 127, endPoint y: 140, distance: 52.5
click at [122, 187] on div "Facebook Captura leads, chatea y conecta con ellos instalado Desinstalar" at bounding box center [162, 80] width 108 height 323
click at [133, 130] on div "Facebook Captura leads, chatea y conecta con ellos instalado Desinstalar" at bounding box center [162, 80] width 108 height 323
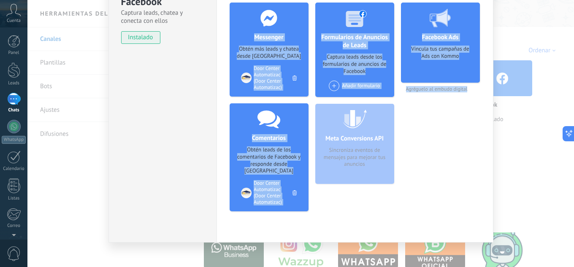
drag, startPoint x: 144, startPoint y: 80, endPoint x: 394, endPoint y: 149, distance: 260.0
click at [479, 249] on div "Facebook Captura leads, chatea y conecta con ellos instalado Desinstalar Herram…" at bounding box center [300, 133] width 547 height 267
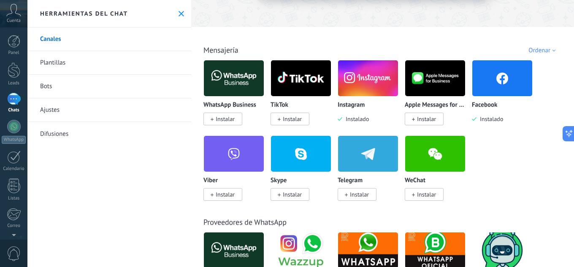
click at [101, 171] on div "Canales Plantillas Bots Ajustes Difusiones" at bounding box center [109, 147] width 164 height 240
click at [10, 77] on div at bounding box center [14, 70] width 13 height 16
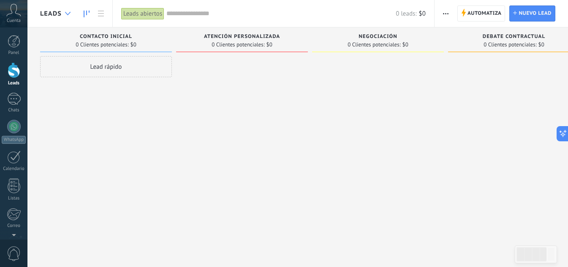
click at [65, 12] on icon at bounding box center [67, 13] width 5 height 3
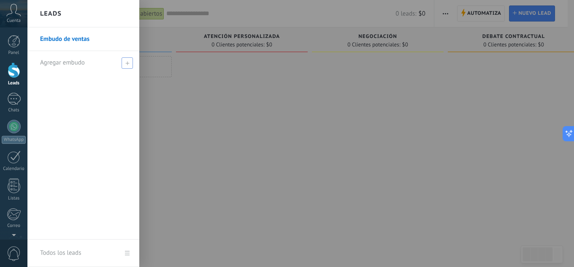
click at [124, 60] on span at bounding box center [127, 62] width 11 height 11
click at [102, 60] on input "text" at bounding box center [79, 63] width 79 height 14
type input "*"
click at [79, 38] on link "Embudo de ventas" at bounding box center [85, 39] width 91 height 24
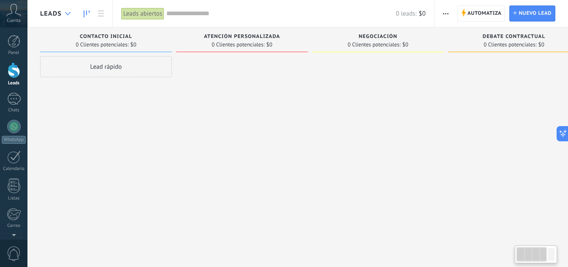
click at [63, 16] on div at bounding box center [68, 13] width 14 height 16
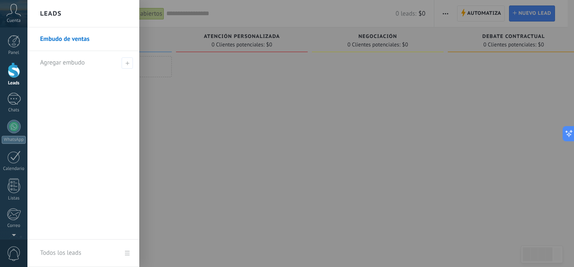
click at [72, 254] on div "Todos los leads" at bounding box center [60, 253] width 41 height 24
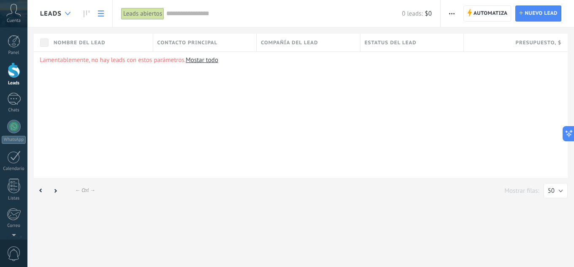
click at [62, 15] on div at bounding box center [68, 13] width 14 height 16
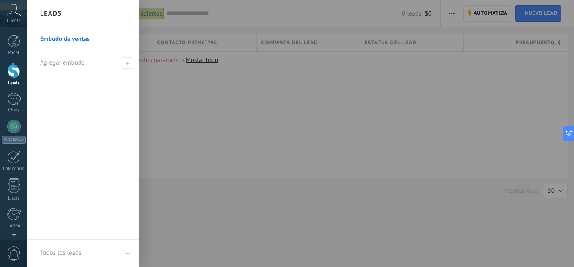
click at [128, 255] on link "Todos los leads" at bounding box center [83, 253] width 112 height 27
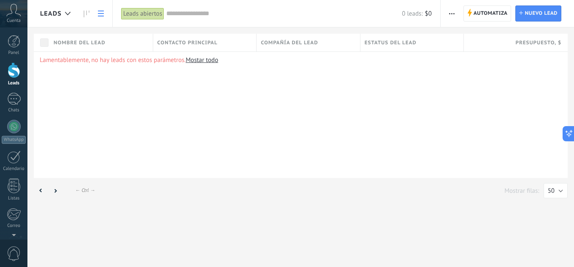
click at [100, 11] on use at bounding box center [101, 14] width 6 height 6
click at [57, 14] on span "Leads" at bounding box center [51, 14] width 22 height 8
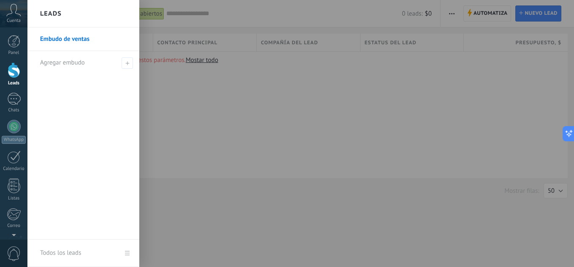
click at [78, 43] on link "Embudo de ventas" at bounding box center [85, 39] width 91 height 24
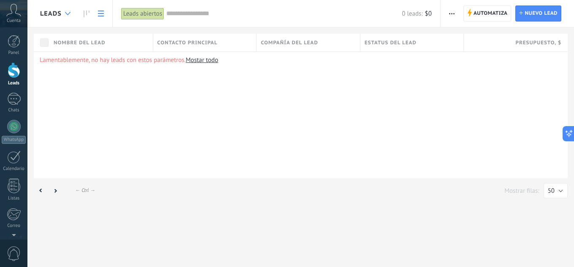
click at [65, 14] on icon at bounding box center [67, 13] width 5 height 3
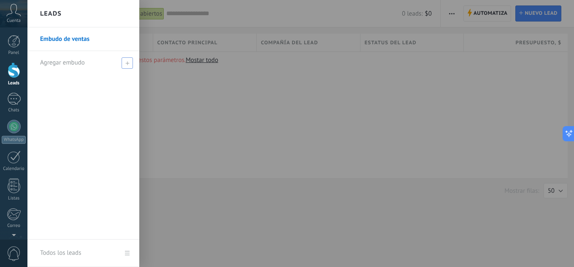
click at [83, 61] on span "Agregar embudo" at bounding box center [62, 63] width 45 height 8
click at [65, 12] on div "Leads" at bounding box center [83, 13] width 112 height 27
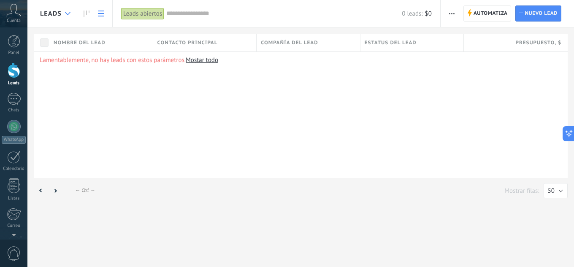
click at [61, 12] on div at bounding box center [68, 13] width 14 height 16
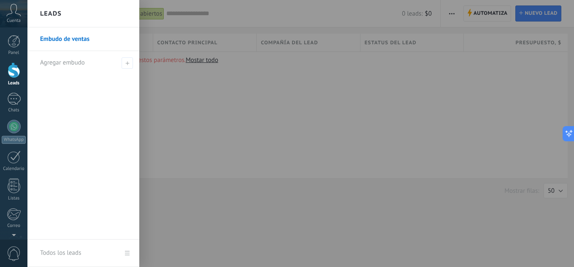
click at [179, 102] on div at bounding box center [314, 133] width 574 height 267
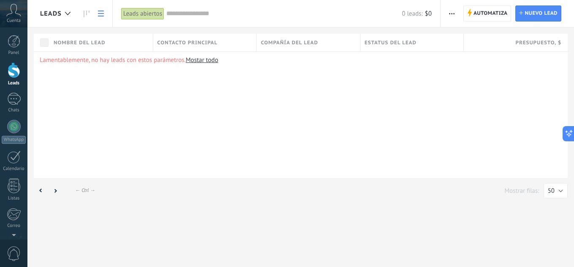
click at [12, 92] on div "Panel Leads Chats WhatsApp Clientes" at bounding box center [13, 179] width 27 height 289
click at [14, 98] on div at bounding box center [14, 99] width 14 height 12
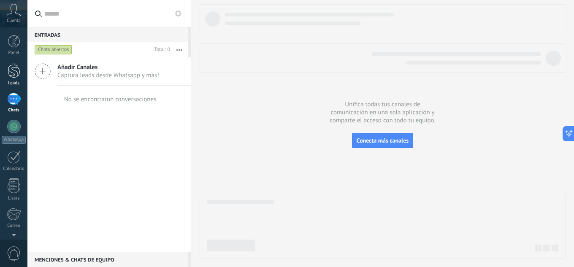
click at [14, 71] on div at bounding box center [14, 70] width 13 height 16
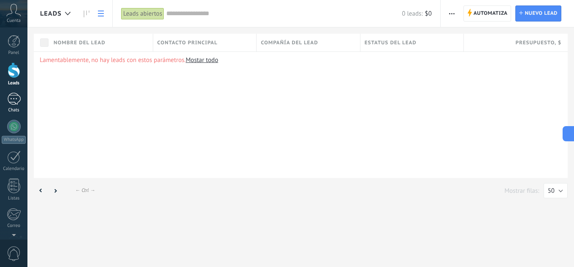
click at [18, 94] on div at bounding box center [14, 99] width 14 height 12
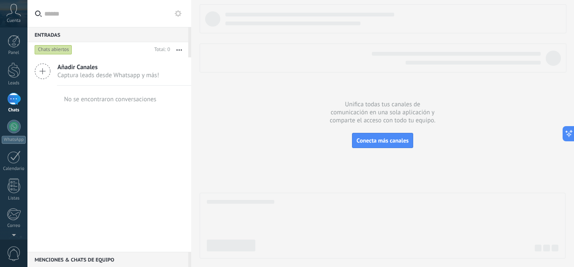
click at [69, 76] on span "Captura leads desde Whatsapp y más!" at bounding box center [108, 75] width 102 height 8
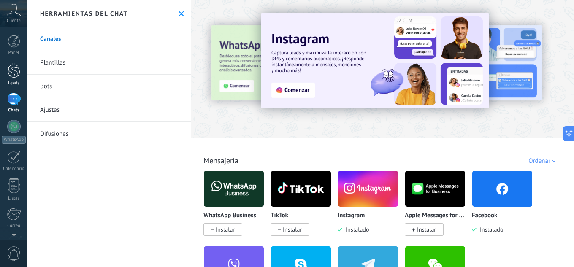
click at [12, 70] on div at bounding box center [14, 70] width 13 height 16
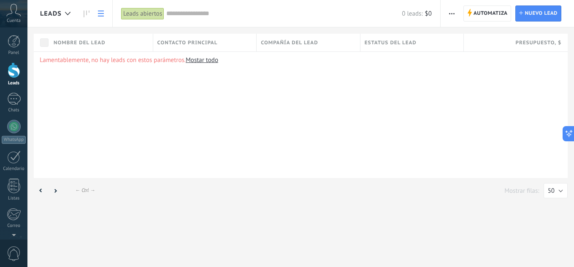
click at [210, 60] on link "Mostar todo" at bounding box center [202, 60] width 33 height 8
click at [492, 12] on span "Automatiza" at bounding box center [491, 13] width 34 height 15
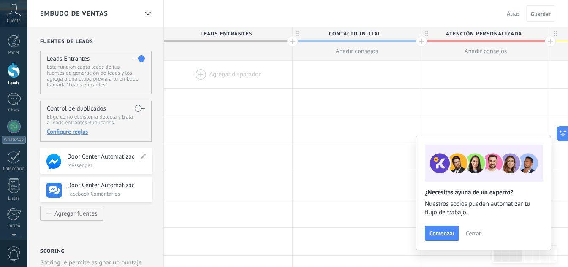
click at [106, 161] on h4 "Door Center Automatizac" at bounding box center [102, 157] width 71 height 8
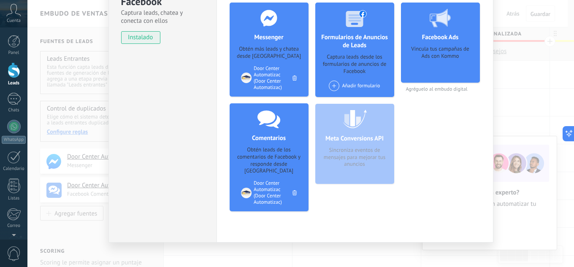
click at [268, 81] on div "Door Center Automatizac (Door Center Automatizac)" at bounding box center [273, 77] width 39 height 25
click at [268, 71] on div "Door Center Automatizac (Door Center Automatizac)" at bounding box center [273, 77] width 39 height 25
click at [264, 45] on div "Messenger Obtén más leads y chatea desde Kommo Agregar página Door Center Autom…" at bounding box center [269, 50] width 79 height 94
click at [266, 27] on div at bounding box center [269, 18] width 84 height 31
click at [266, 15] on use at bounding box center [268, 18] width 16 height 16
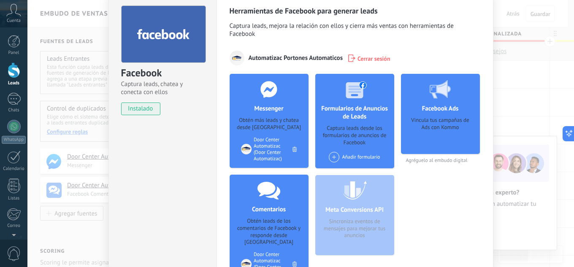
scroll to position [24, 0]
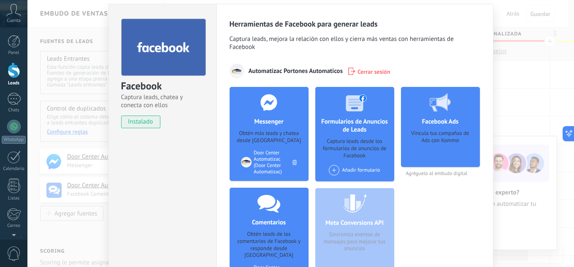
click at [254, 160] on div "Door Center Automatizac (Door Center Automatizac)" at bounding box center [273, 162] width 39 height 25
click at [254, 152] on div "Door Center Automatizac (Door Center Automatizac)" at bounding box center [273, 162] width 39 height 25
click at [512, 80] on div "Facebook Captura leads, chatea y conecta con ellos instalado Desinstalar Herram…" at bounding box center [300, 133] width 547 height 267
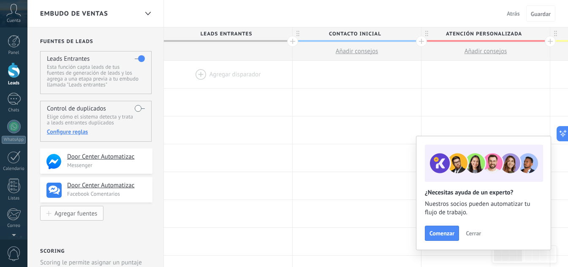
click at [82, 217] on div "Agregar fuentes" at bounding box center [75, 213] width 43 height 7
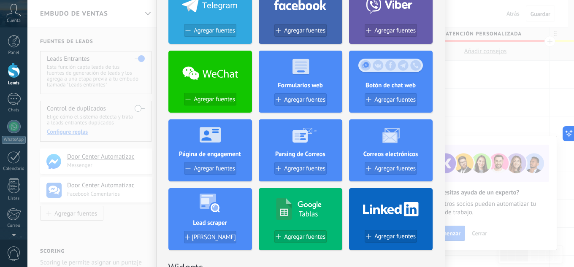
scroll to position [169, 0]
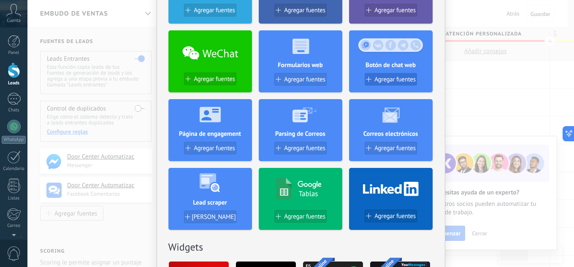
click at [406, 81] on span "Agregar fuentes" at bounding box center [394, 79] width 41 height 7
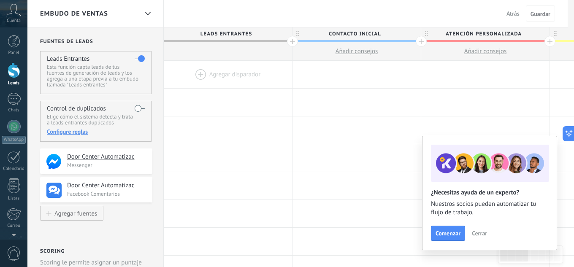
scroll to position [0, 0]
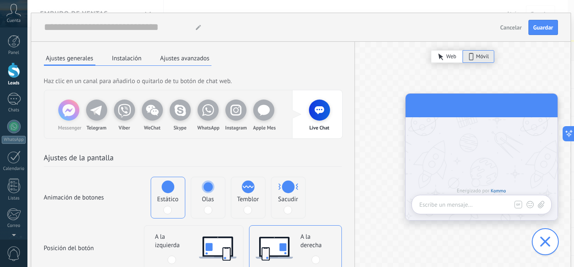
click at [67, 111] on icon at bounding box center [68, 110] width 21 height 21
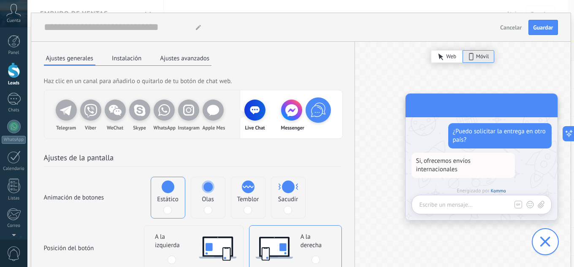
drag, startPoint x: 269, startPoint y: 109, endPoint x: 254, endPoint y: 109, distance: 15.2
click at [255, 109] on div "Live Chat Messenger" at bounding box center [279, 115] width 49 height 30
click at [286, 112] on use at bounding box center [291, 110] width 13 height 12
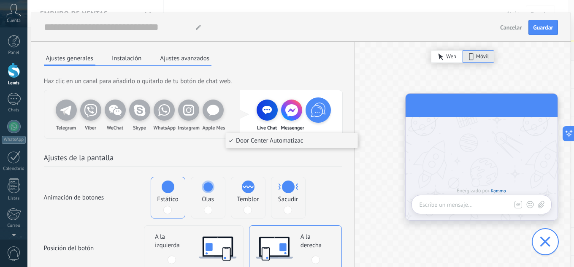
click at [301, 139] on span "Door Center Automatizac" at bounding box center [269, 141] width 67 height 8
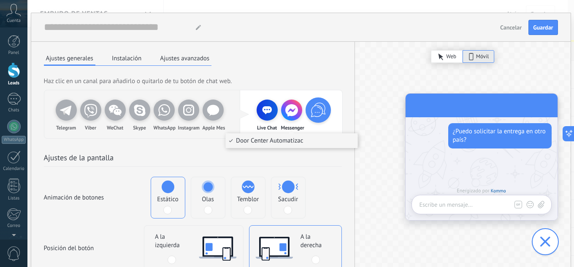
click at [326, 158] on h2 "Ajustes de la pantalla" at bounding box center [193, 159] width 298 height 14
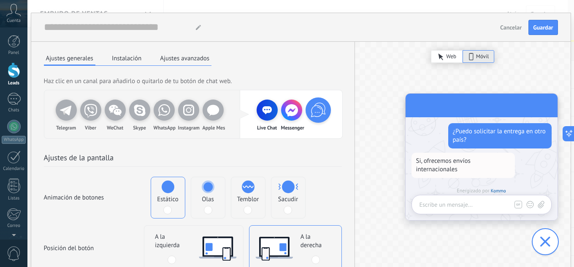
click at [319, 112] on icon at bounding box center [318, 110] width 20 height 20
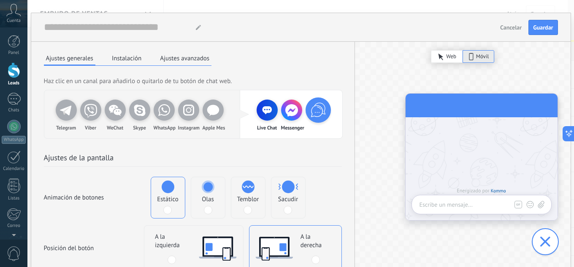
click at [317, 117] on icon at bounding box center [318, 110] width 20 height 20
click at [311, 115] on icon at bounding box center [318, 110] width 20 height 20
click at [310, 108] on icon at bounding box center [318, 110] width 20 height 20
drag, startPoint x: 266, startPoint y: 115, endPoint x: 229, endPoint y: 118, distance: 36.8
click at [230, 118] on div "Telegram Viber WeChat Skype WhatsApp Instagram Apple Mes Live Chat Messenger" at bounding box center [193, 114] width 298 height 48
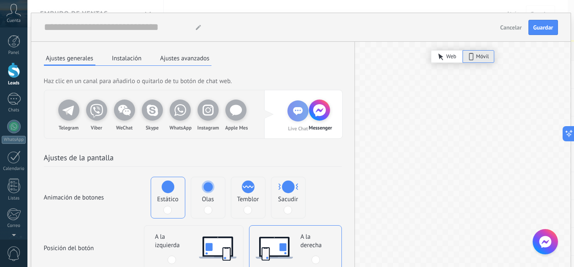
drag, startPoint x: 260, startPoint y: 114, endPoint x: 299, endPoint y: 115, distance: 38.4
click at [299, 115] on div "Telegram Viber WeChat Skype WhatsApp Instagram Apple Mes Live Chat Messenger" at bounding box center [193, 114] width 298 height 48
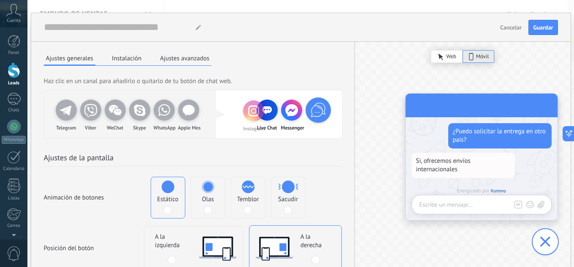
drag, startPoint x: 185, startPoint y: 116, endPoint x: 258, endPoint y: 117, distance: 72.6
click at [258, 117] on div "Telegram Viber WeChat Skype WhatsApp Instagram Apple Mes Live Chat Messenger" at bounding box center [193, 114] width 298 height 48
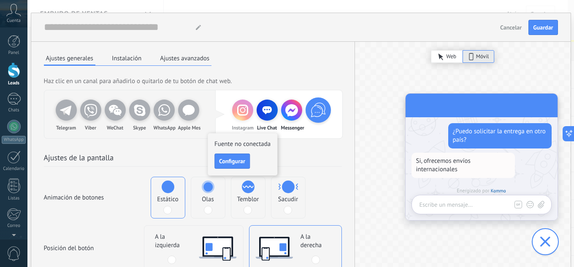
click at [241, 113] on icon at bounding box center [242, 110] width 17 height 17
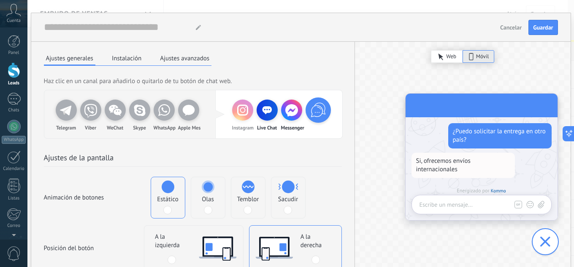
click at [237, 119] on div "Instagram" at bounding box center [242, 110] width 21 height 21
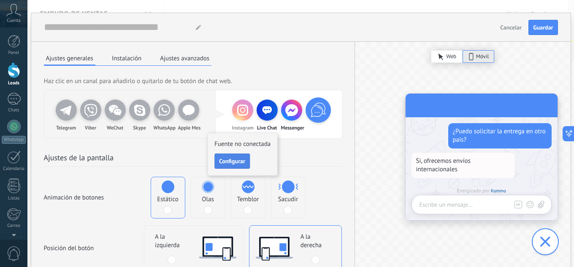
click at [231, 156] on button "Configurar" at bounding box center [231, 161] width 35 height 15
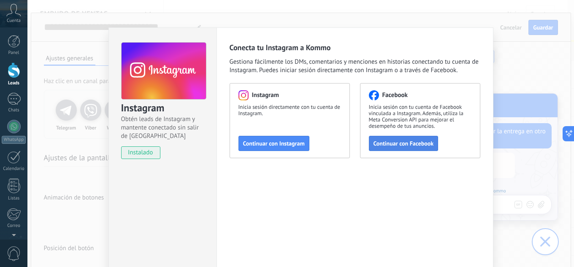
click at [371, 144] on button "Continuar con Facebook" at bounding box center [404, 143] width 70 height 15
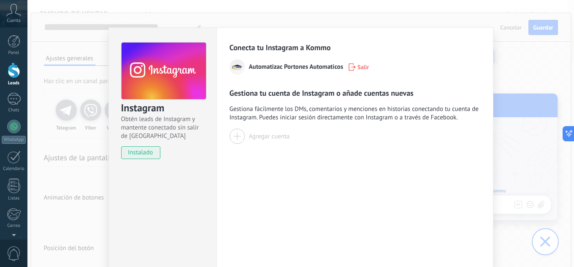
click at [239, 139] on div at bounding box center [237, 136] width 15 height 15
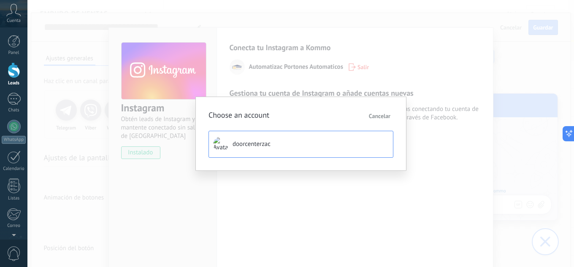
click at [257, 145] on span "doorcenterzac" at bounding box center [252, 144] width 38 height 8
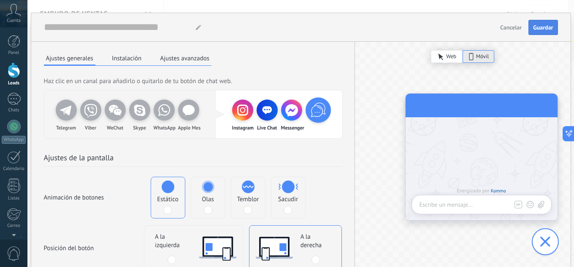
click at [543, 34] on button "Guardar" at bounding box center [543, 27] width 29 height 15
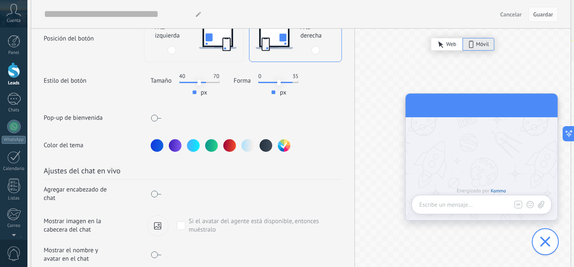
scroll to position [241, 0]
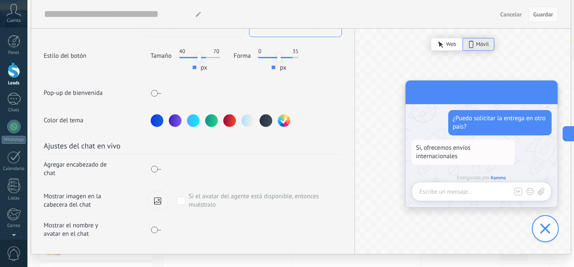
click at [542, 225] on icon at bounding box center [545, 229] width 10 height 10
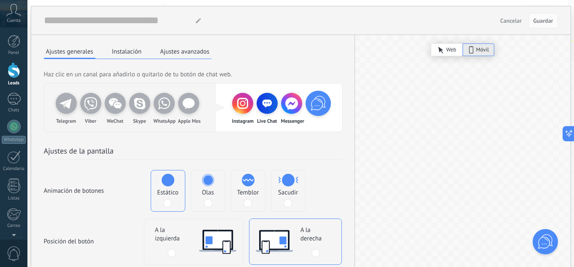
scroll to position [0, 0]
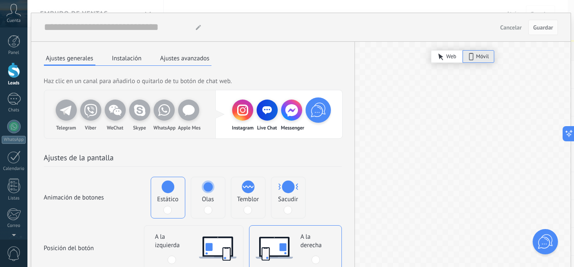
click at [450, 57] on span "Web" at bounding box center [451, 56] width 10 height 8
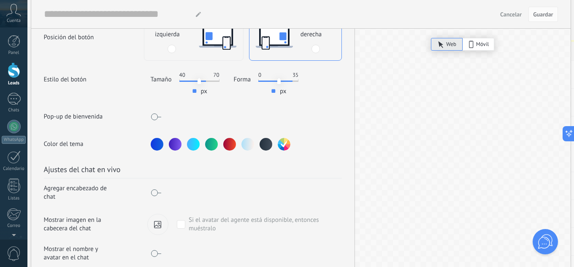
scroll to position [241, 0]
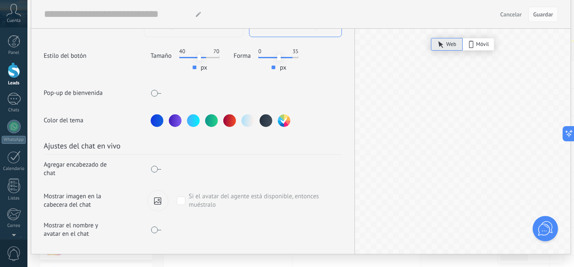
click at [152, 227] on span at bounding box center [156, 230] width 11 height 7
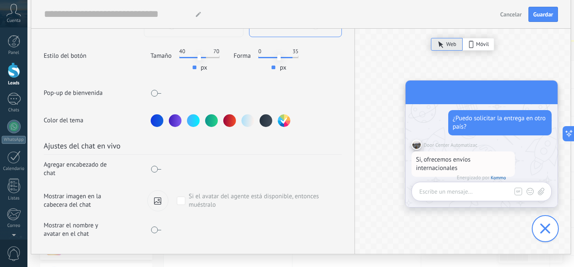
click at [152, 227] on span at bounding box center [156, 230] width 11 height 7
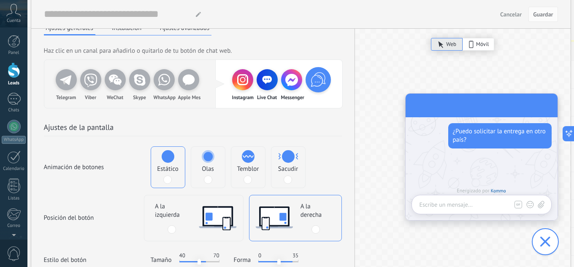
scroll to position [0, 0]
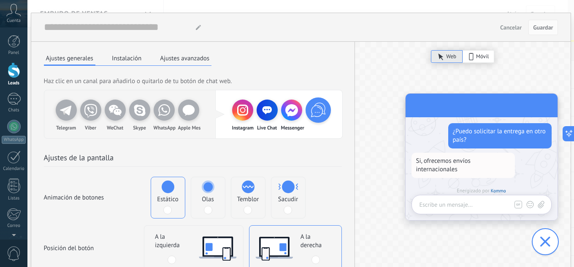
click at [127, 63] on button "Instalación" at bounding box center [127, 58] width 34 height 13
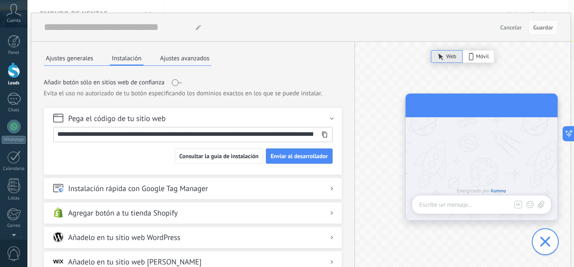
click at [180, 55] on button "Ajustes avanzados" at bounding box center [185, 58] width 54 height 13
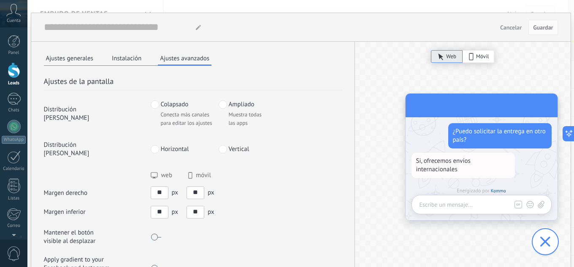
click at [116, 56] on button "Instalación" at bounding box center [127, 58] width 34 height 13
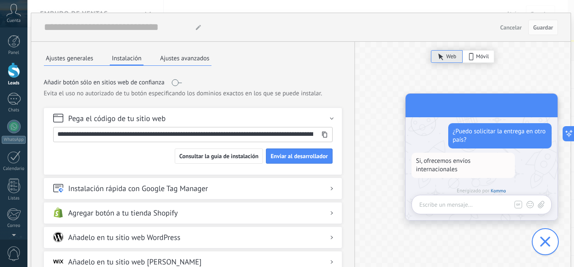
click at [435, 9] on div "**********" at bounding box center [300, 133] width 547 height 267
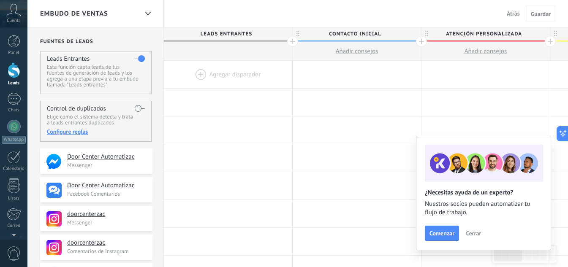
drag, startPoint x: 17, startPoint y: 95, endPoint x: 17, endPoint y: 79, distance: 16.9
click at [17, 95] on div at bounding box center [14, 99] width 14 height 12
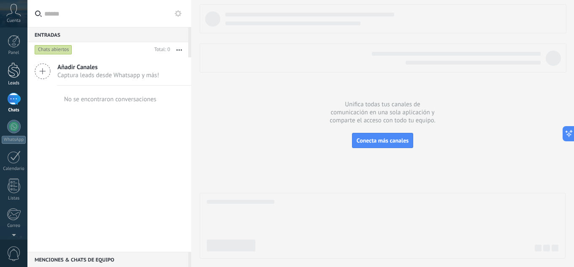
click at [17, 70] on div at bounding box center [14, 70] width 13 height 16
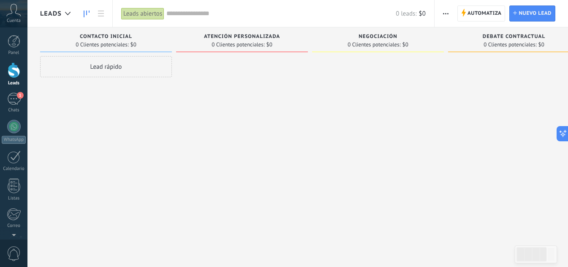
click at [261, 155] on div at bounding box center [242, 134] width 132 height 157
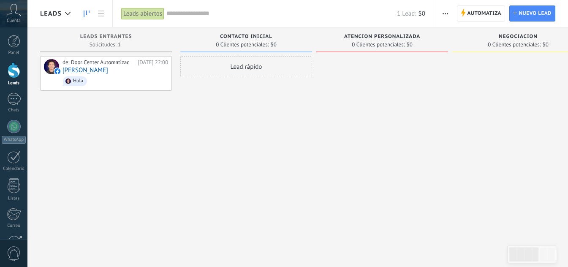
click at [134, 77] on span "Hola" at bounding box center [115, 81] width 106 height 13
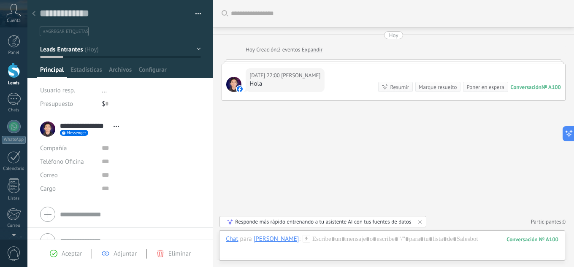
scroll to position [15, 0]
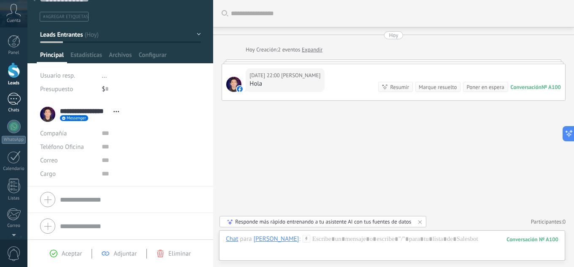
click at [13, 101] on div at bounding box center [14, 99] width 14 height 12
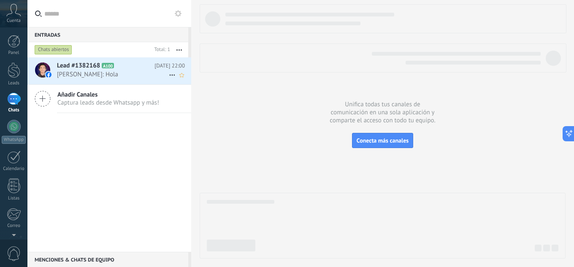
click at [106, 71] on span "Iezekiel Alvarado: Hola" at bounding box center [113, 74] width 112 height 8
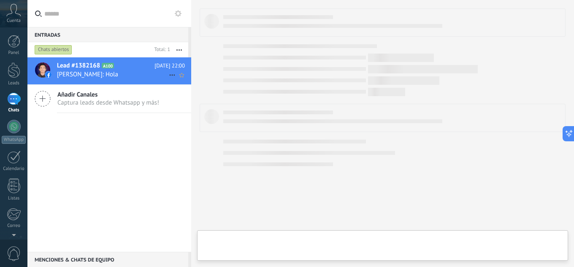
type textarea "**********"
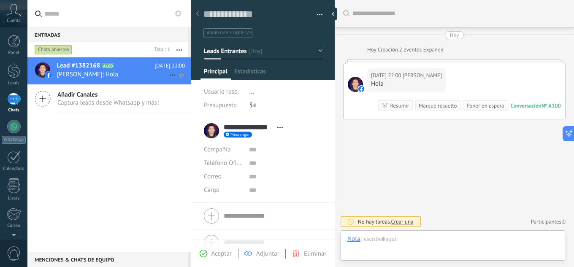
scroll to position [13, 0]
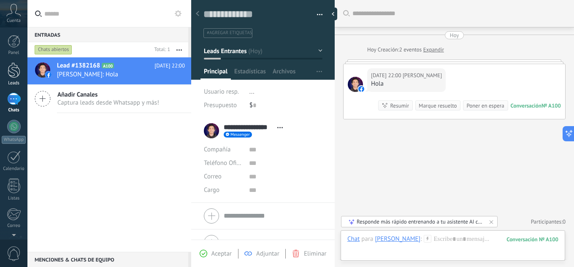
click at [16, 75] on div at bounding box center [14, 70] width 13 height 16
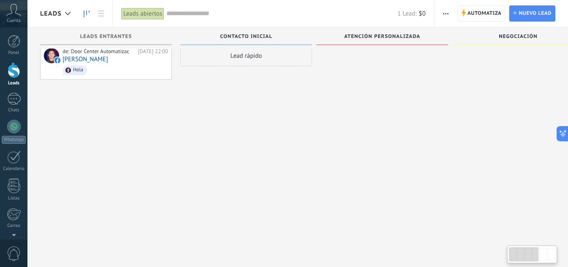
scroll to position [14, 0]
